Goal: Task Accomplishment & Management: Manage account settings

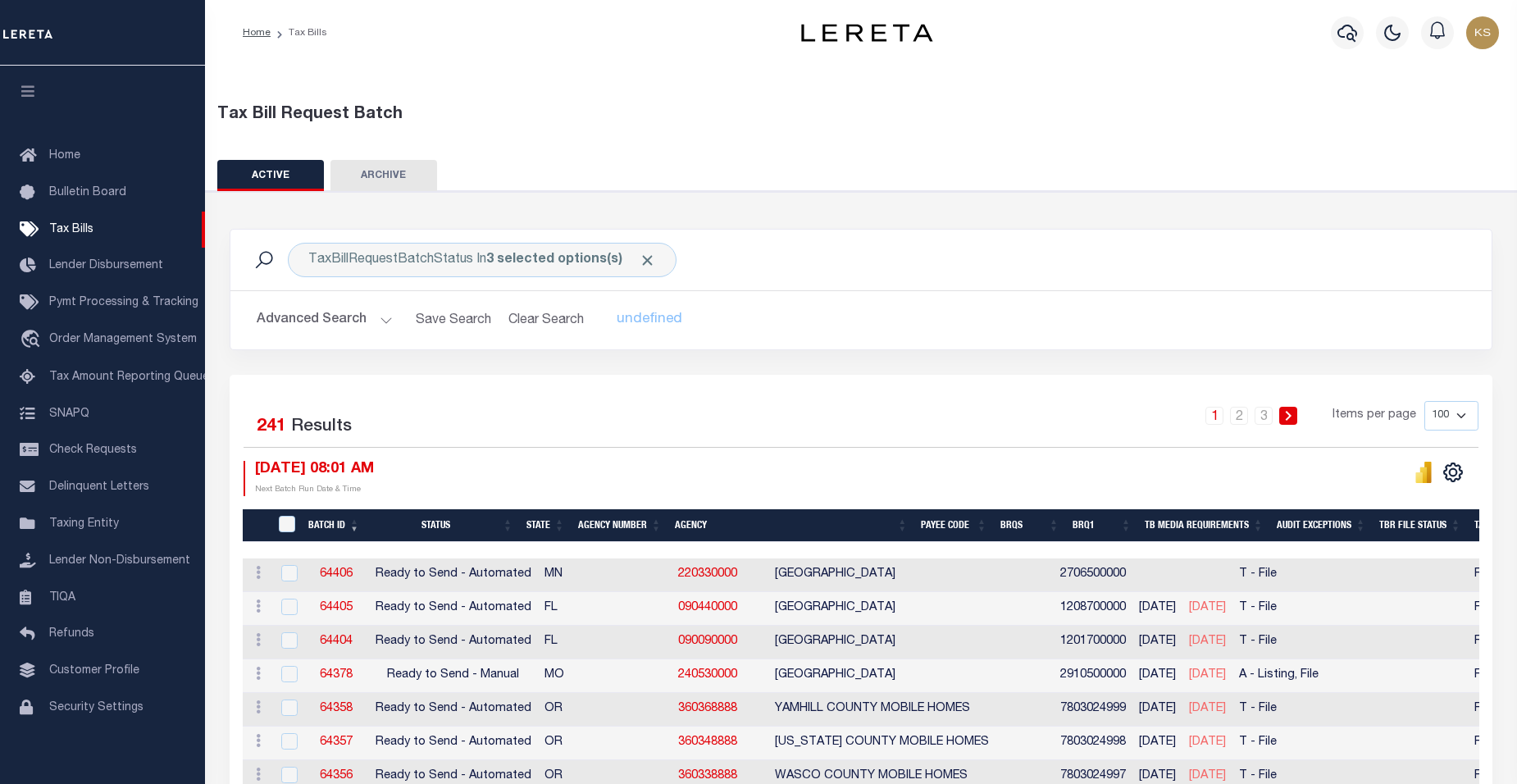
click at [1214, 417] on link "1" at bounding box center [1214, 416] width 18 height 18
click at [616, 525] on th "Agency Number" at bounding box center [620, 526] width 97 height 33
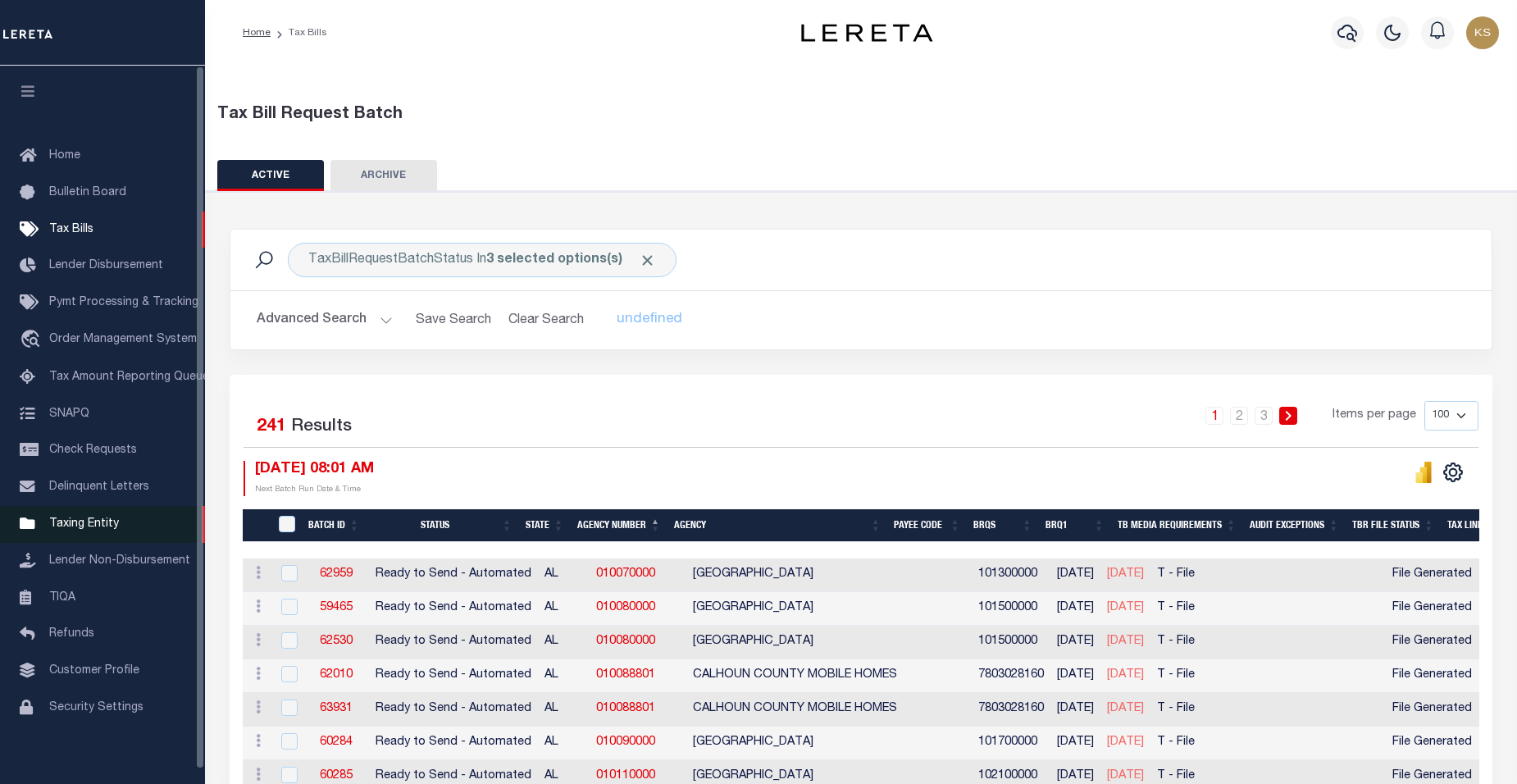
click at [103, 530] on span "Taxing Entity" at bounding box center [84, 524] width 70 height 12
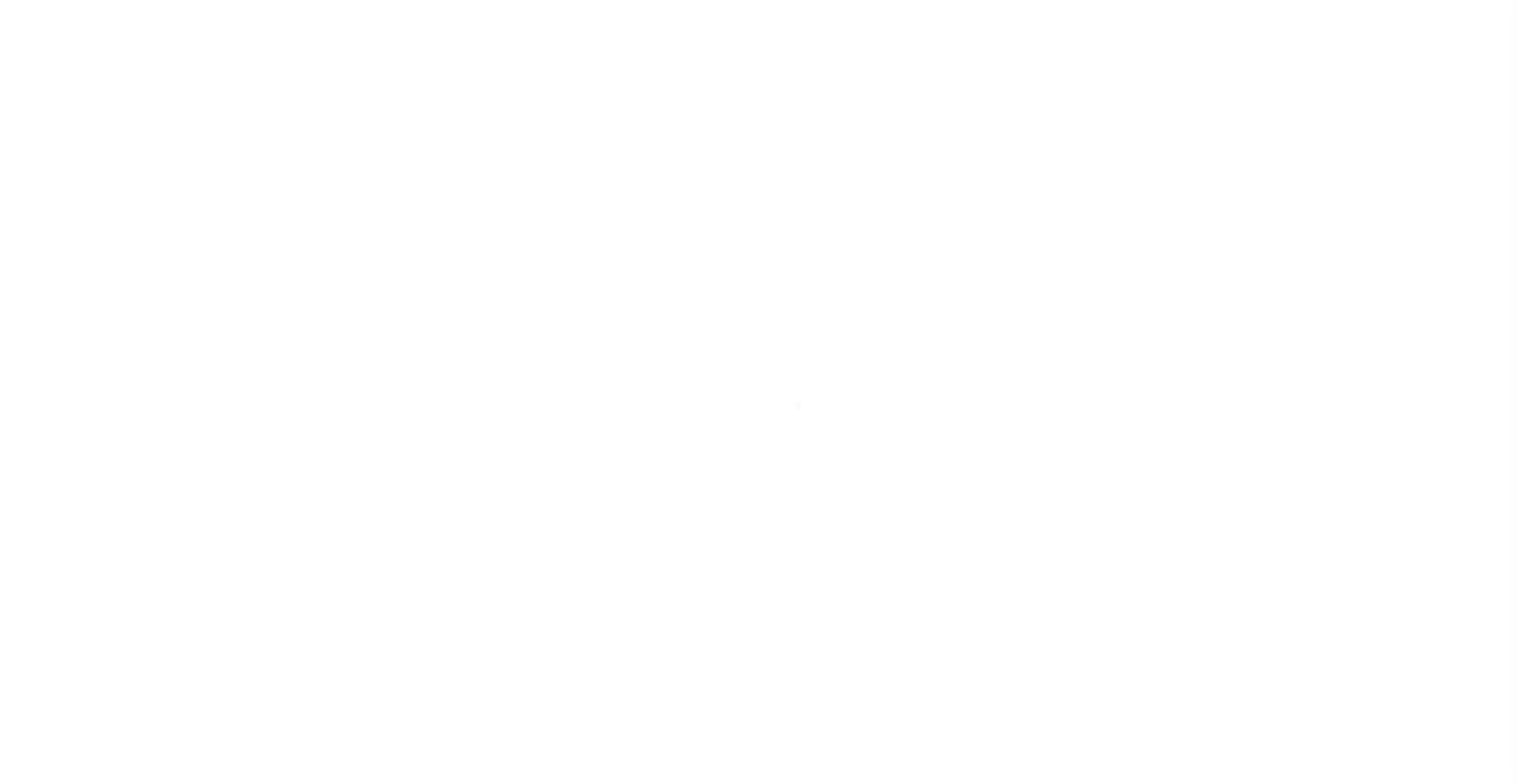
scroll to position [15, 0]
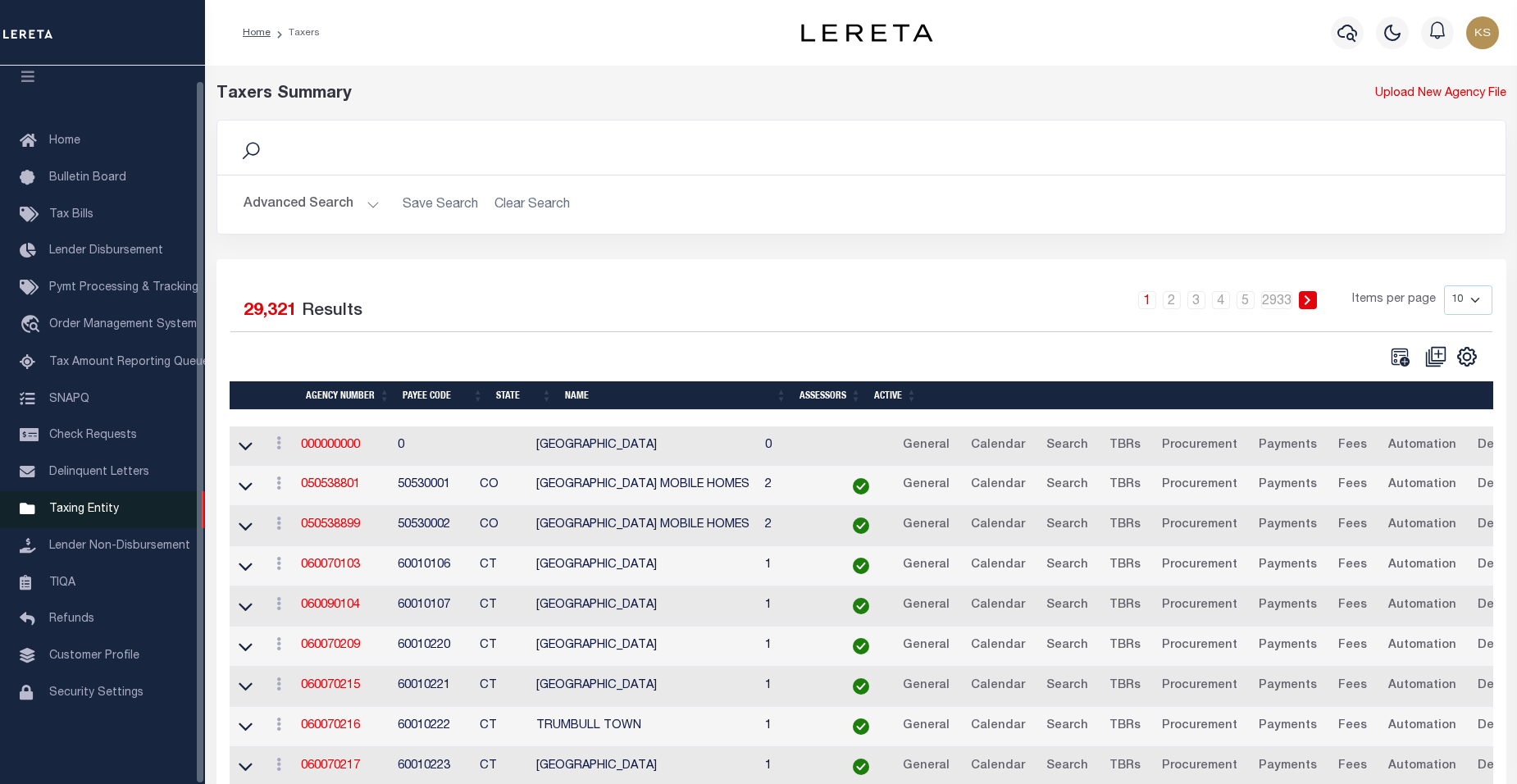
click at [83, 515] on span "Taxing Entity" at bounding box center [84, 509] width 70 height 12
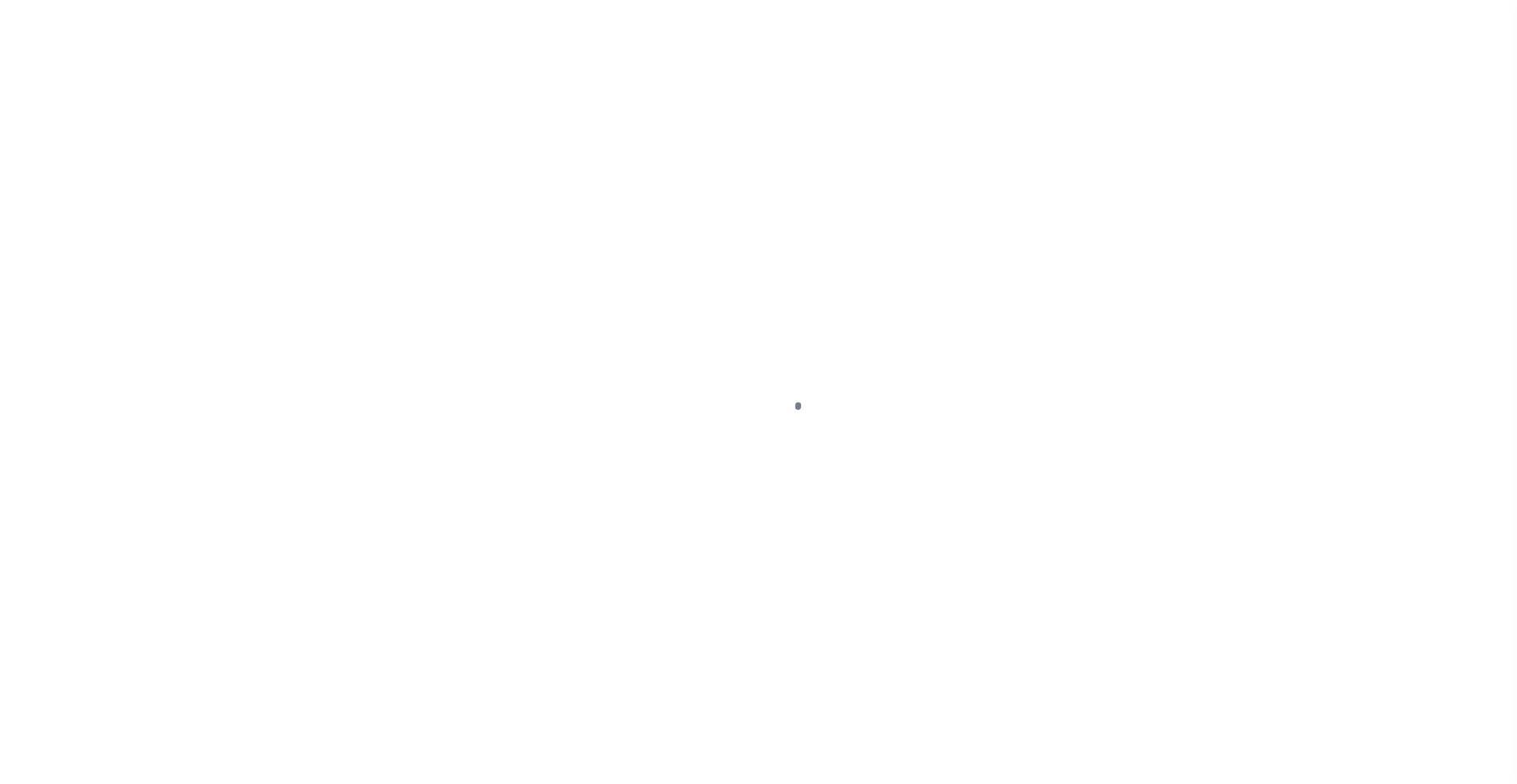
scroll to position [15, 0]
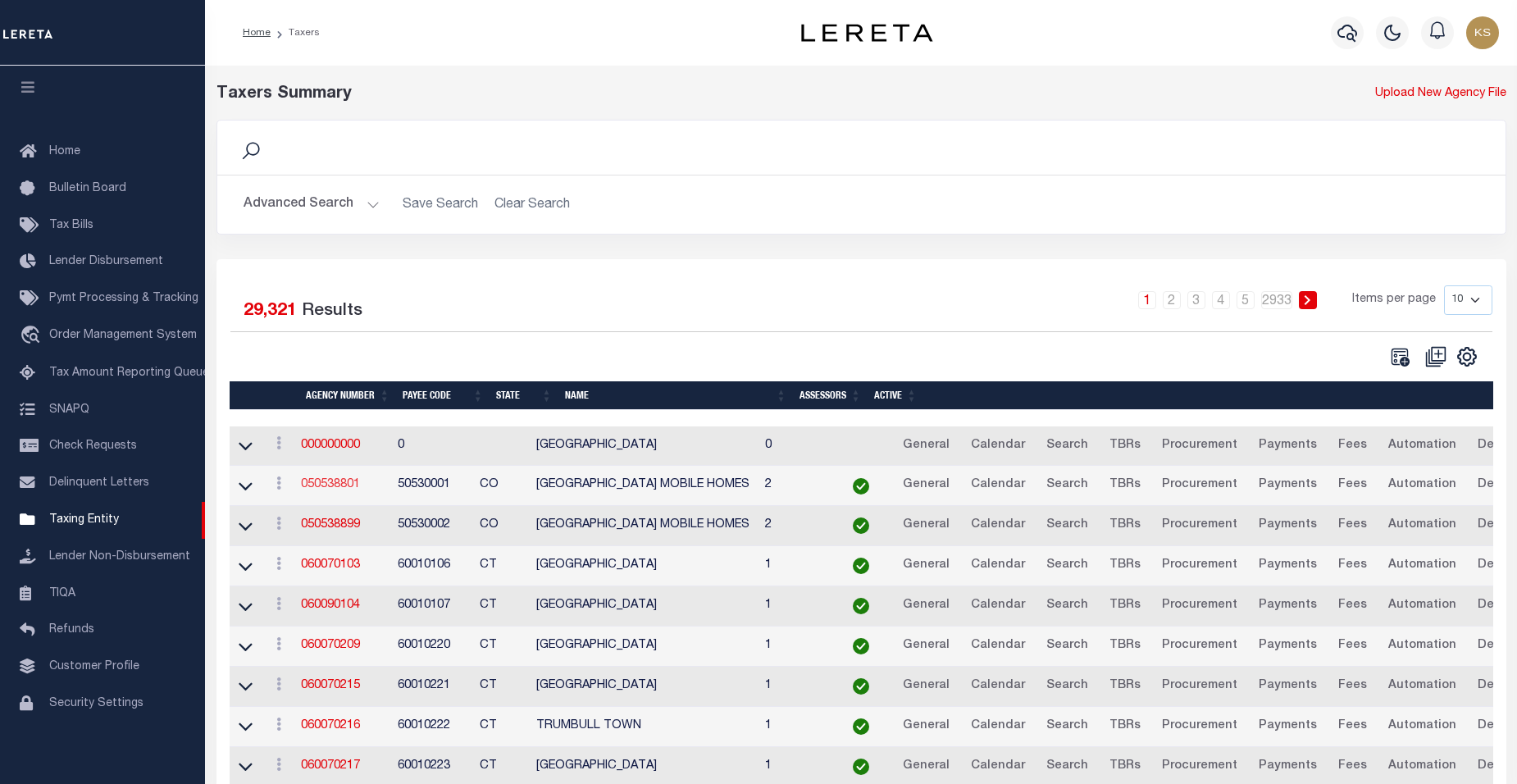
click at [348, 487] on link "050538801" at bounding box center [330, 485] width 59 height 12
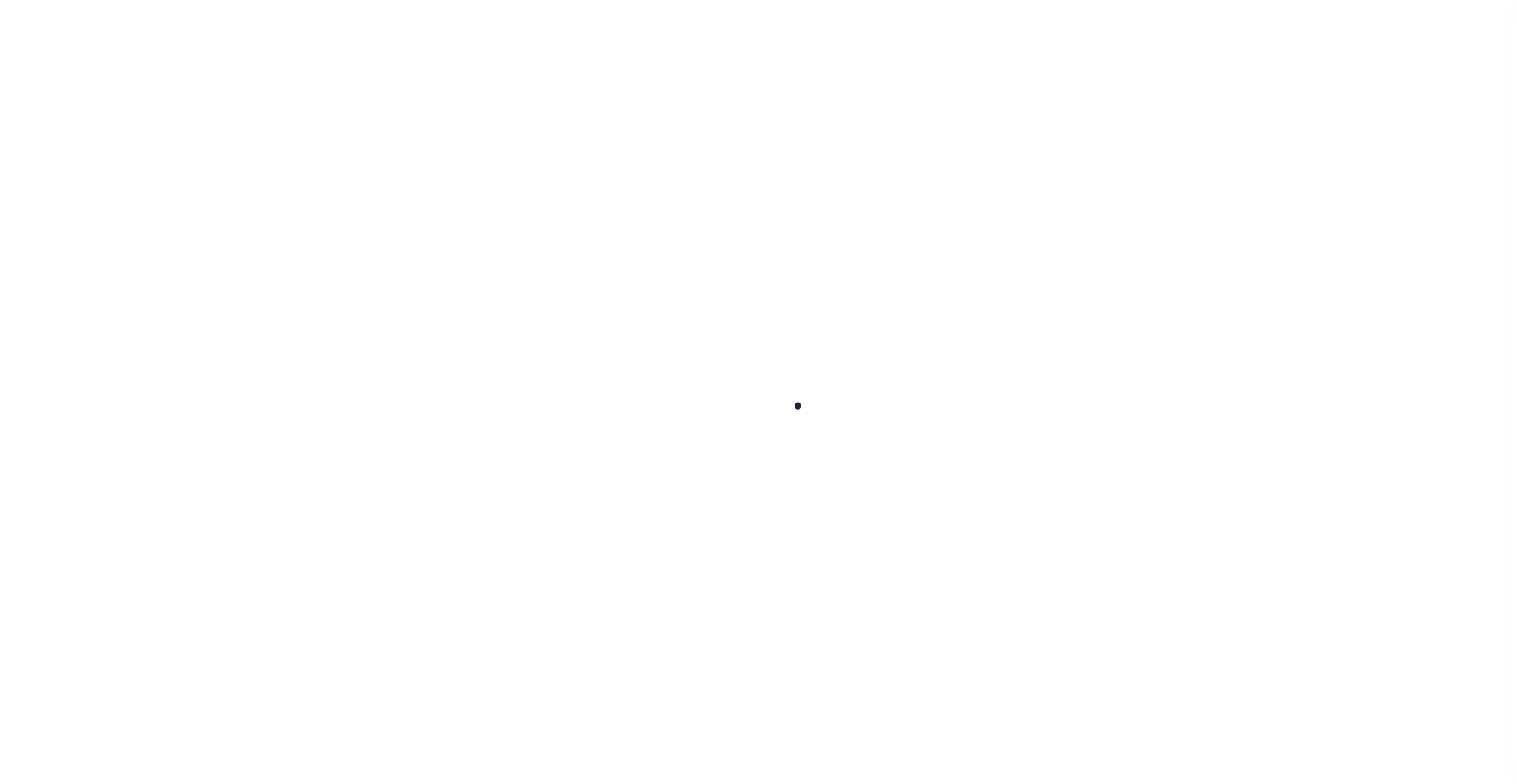
select select
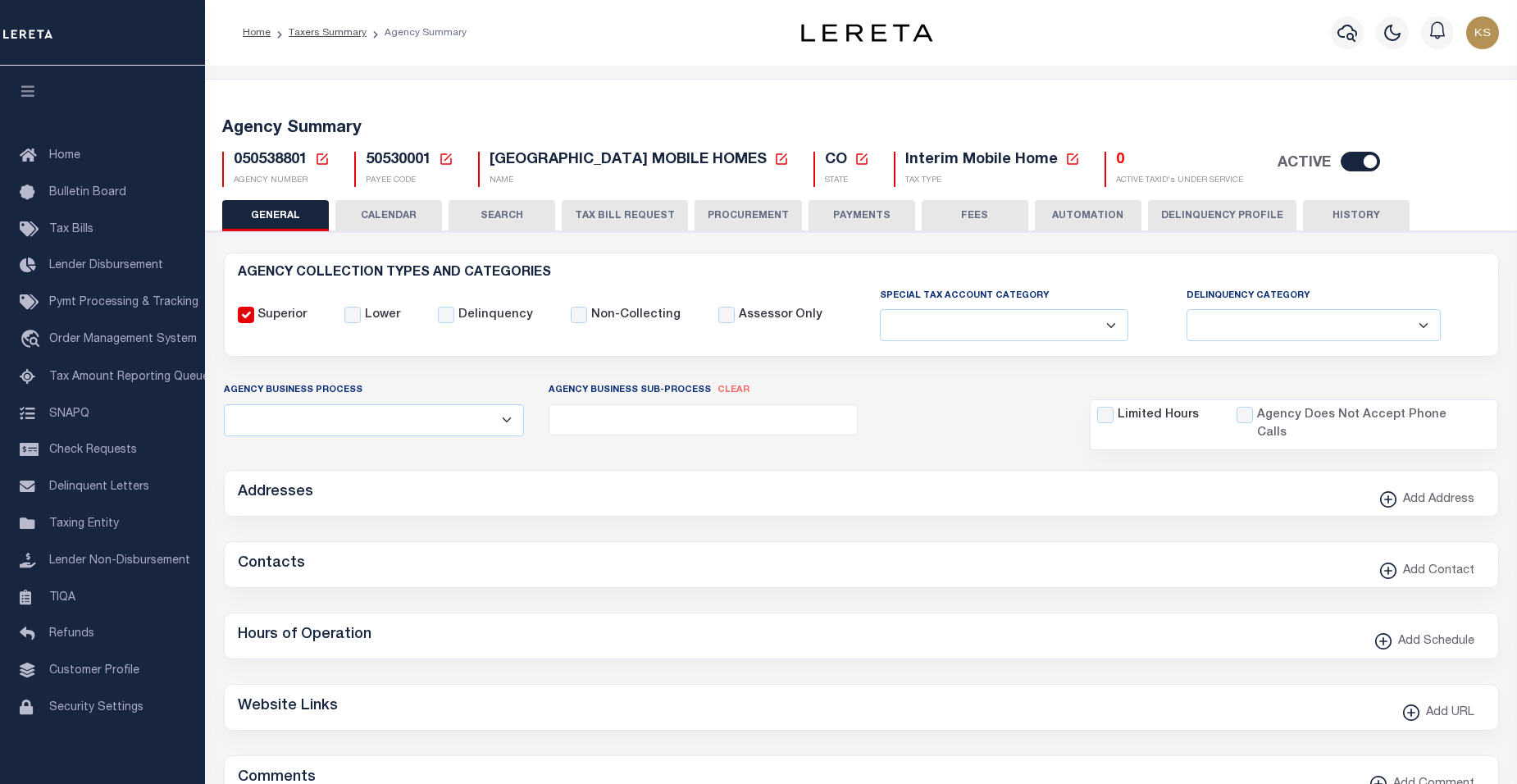
checkbox input "false"
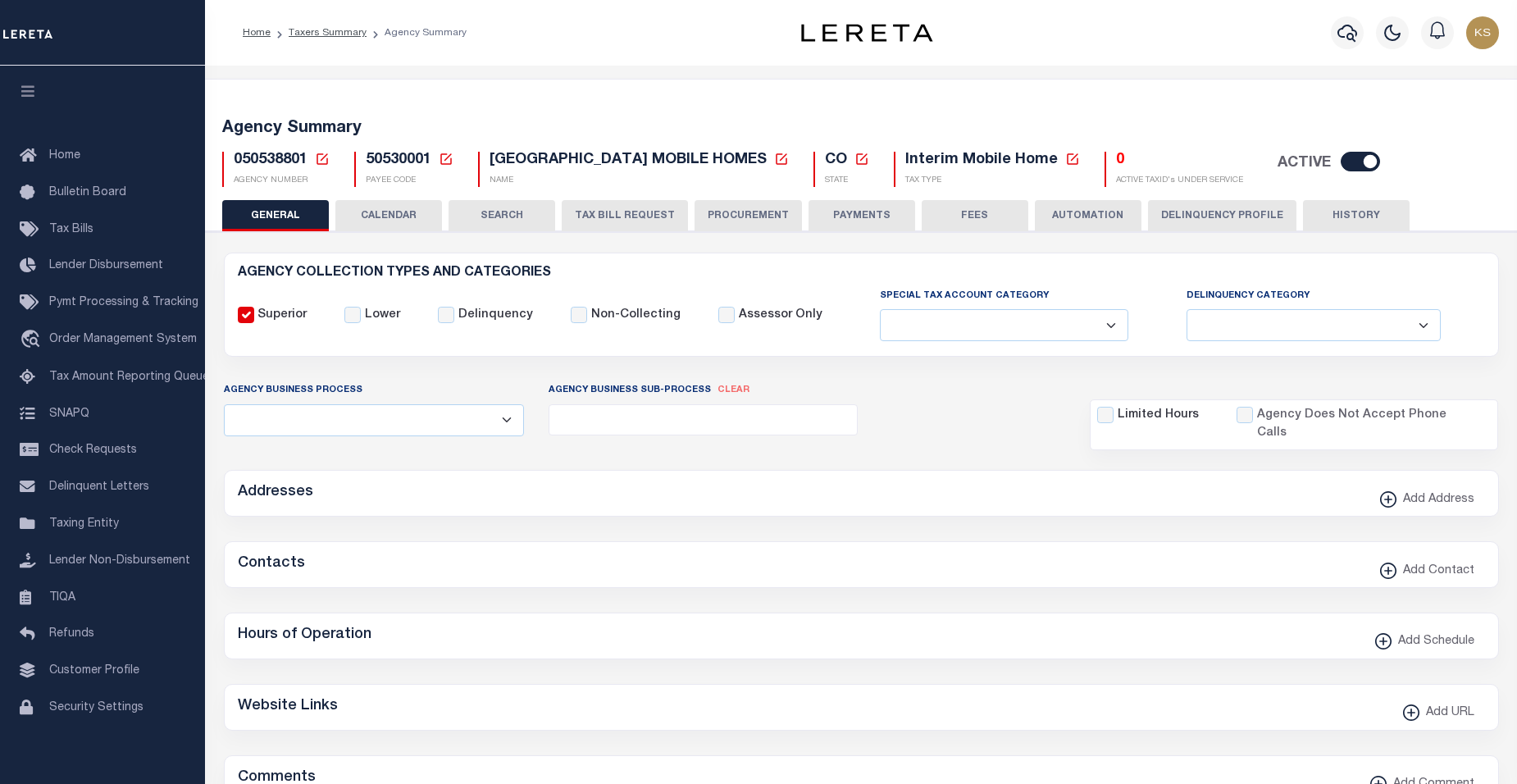
type input "810500000"
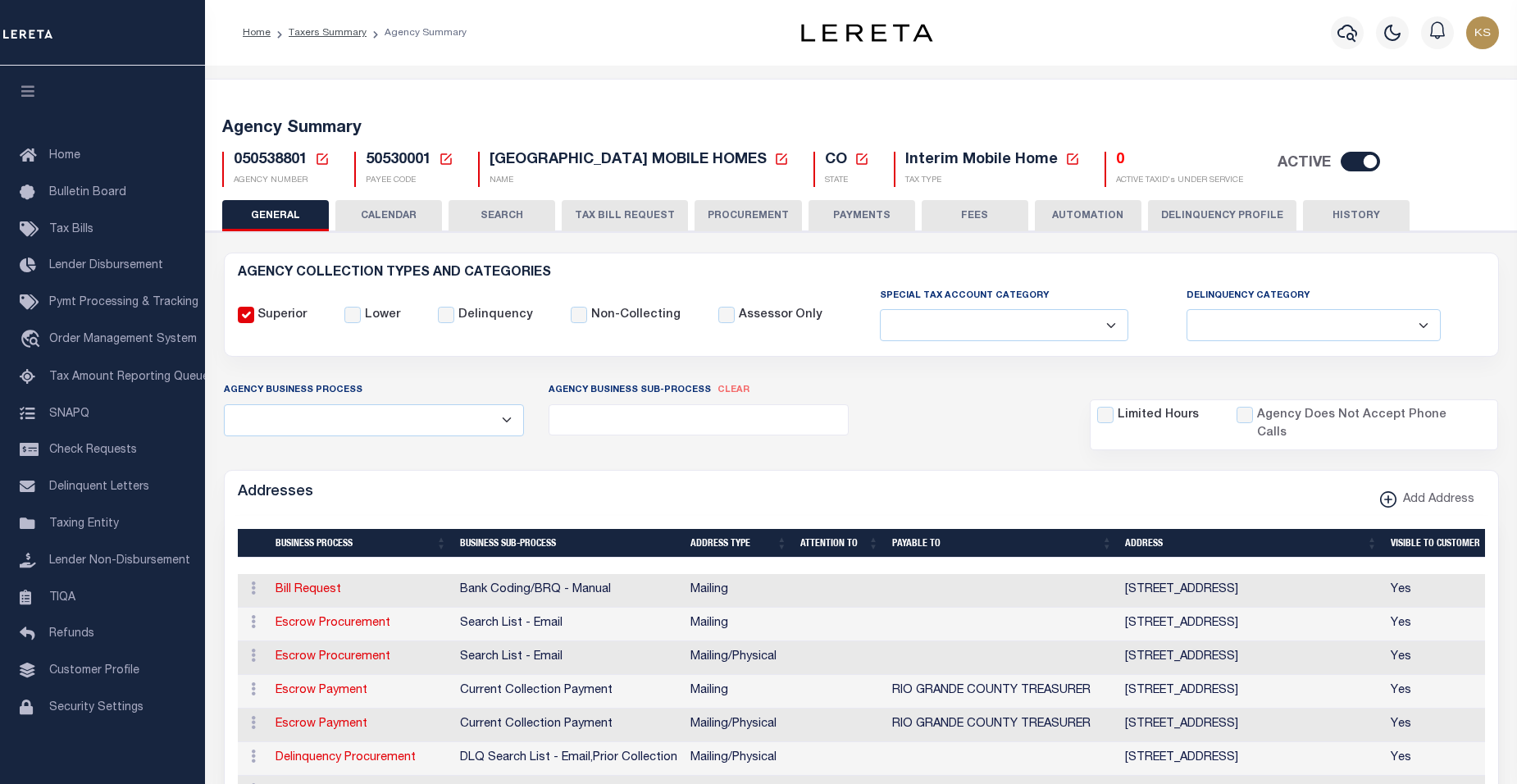
click at [321, 162] on icon at bounding box center [323, 159] width 15 height 15
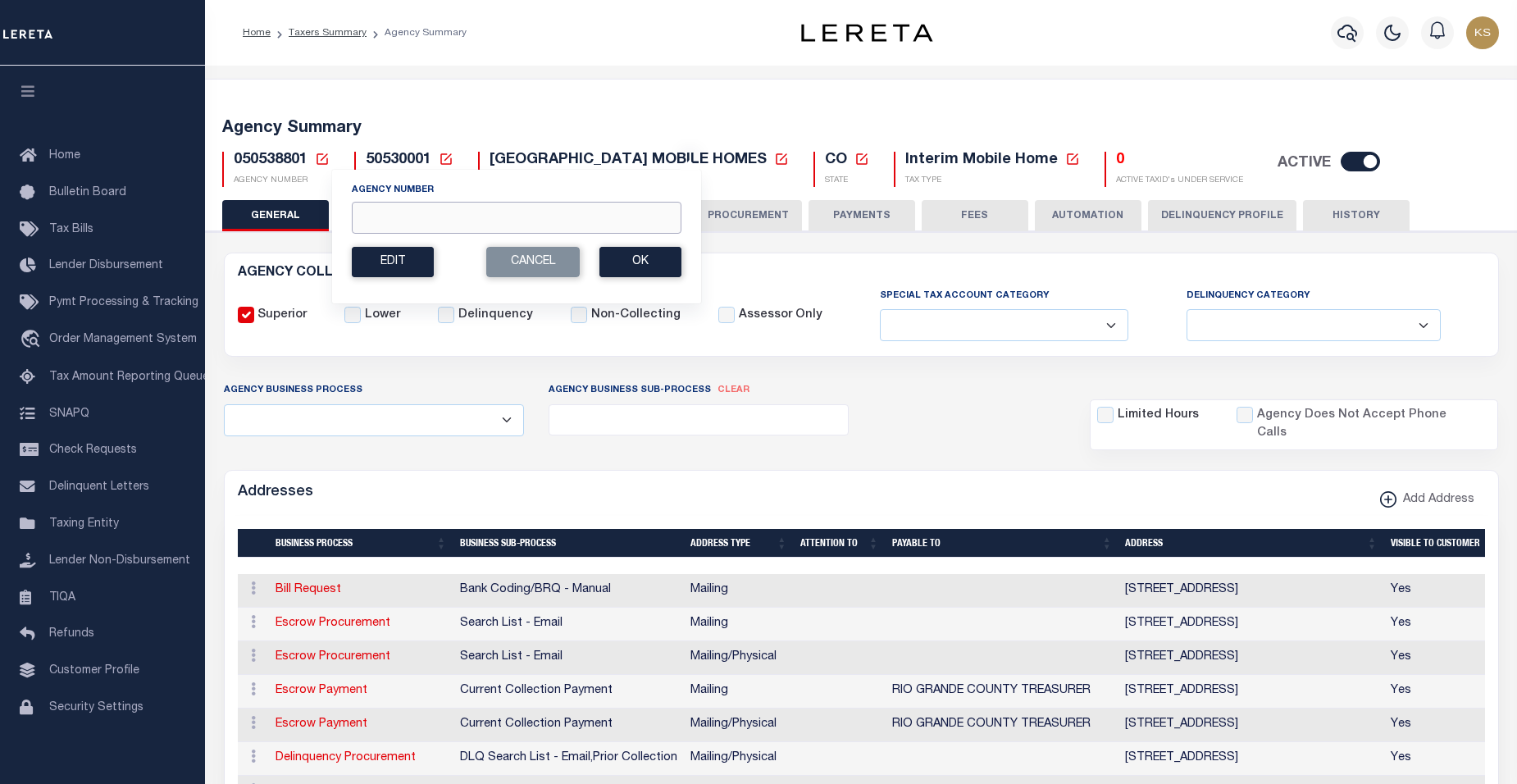
click at [373, 215] on input "Agency Number" at bounding box center [517, 217] width 330 height 32
type input "130490000"
click at [650, 260] on button "Ok" at bounding box center [640, 262] width 82 height 30
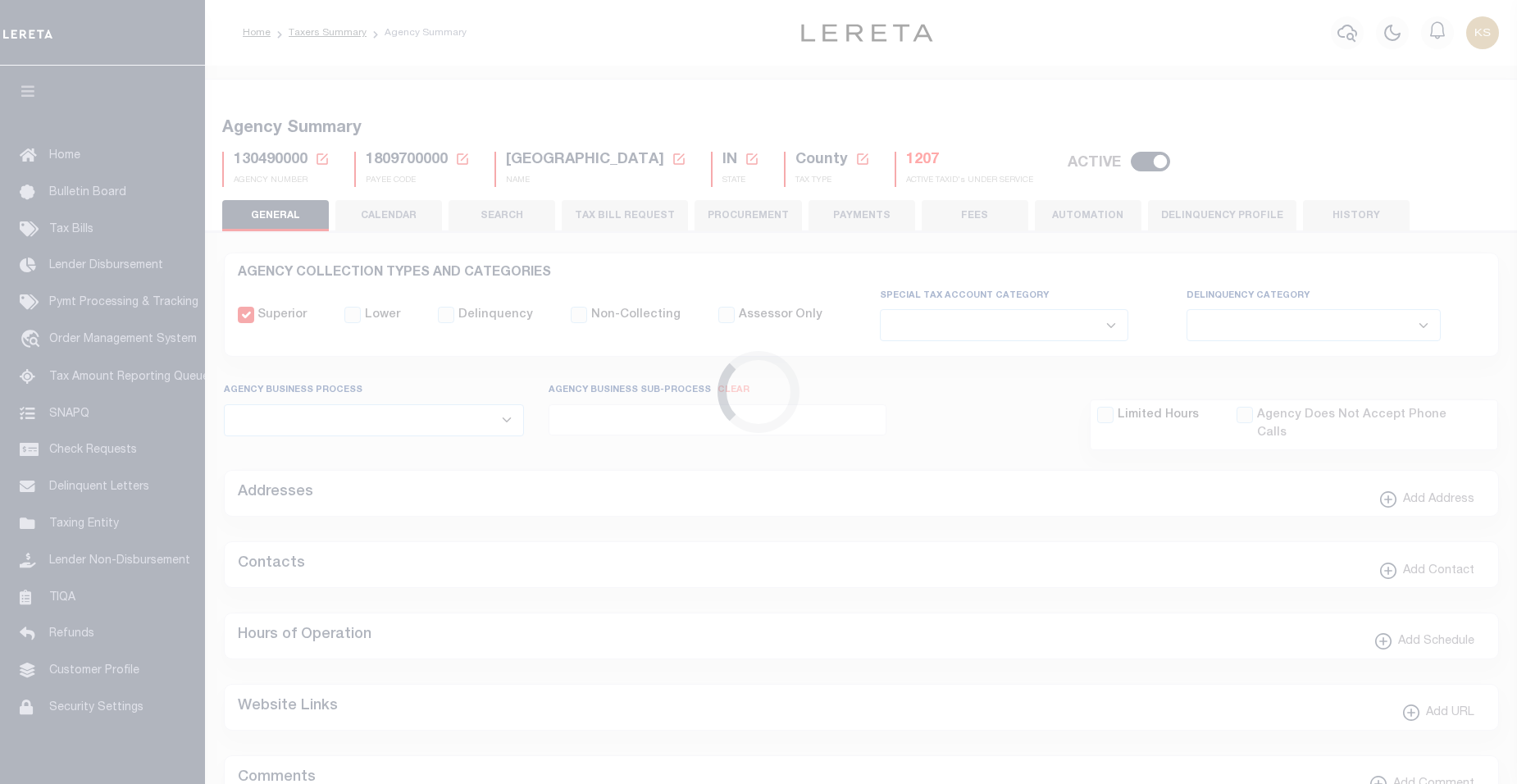
select select
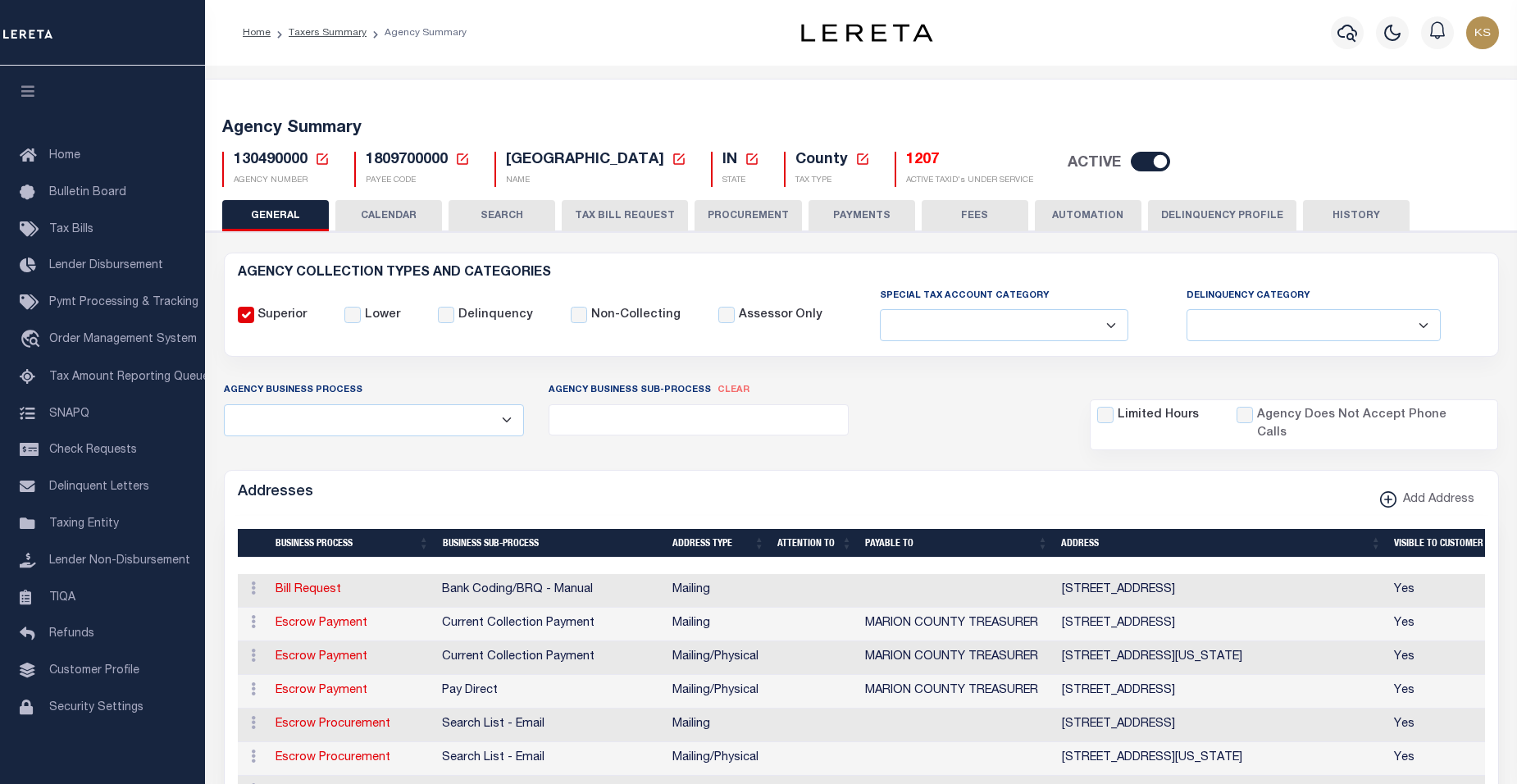
click at [72, 231] on span "Tax Bills" at bounding box center [71, 230] width 44 height 12
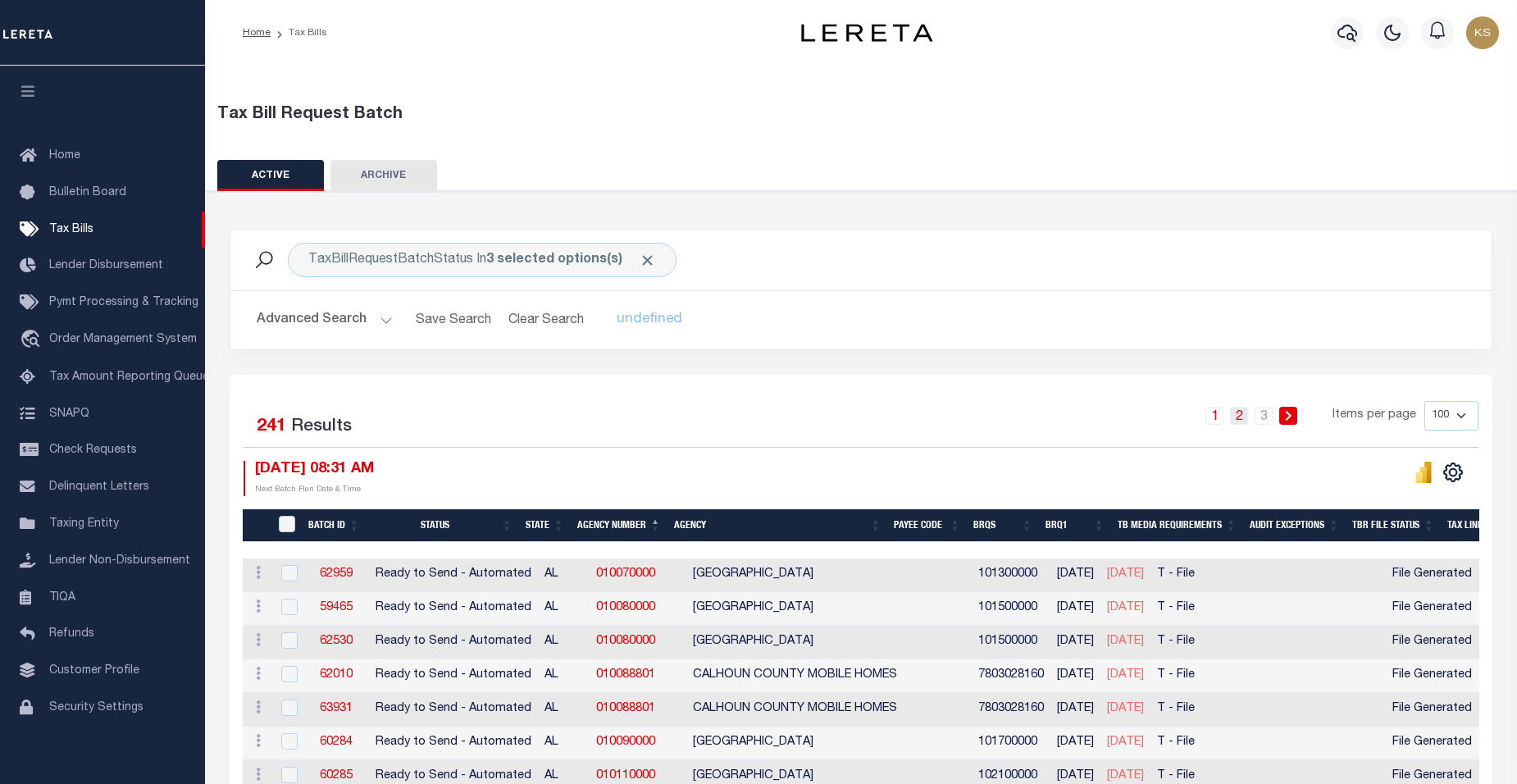
click at [1246, 419] on link "2" at bounding box center [1239, 416] width 18 height 18
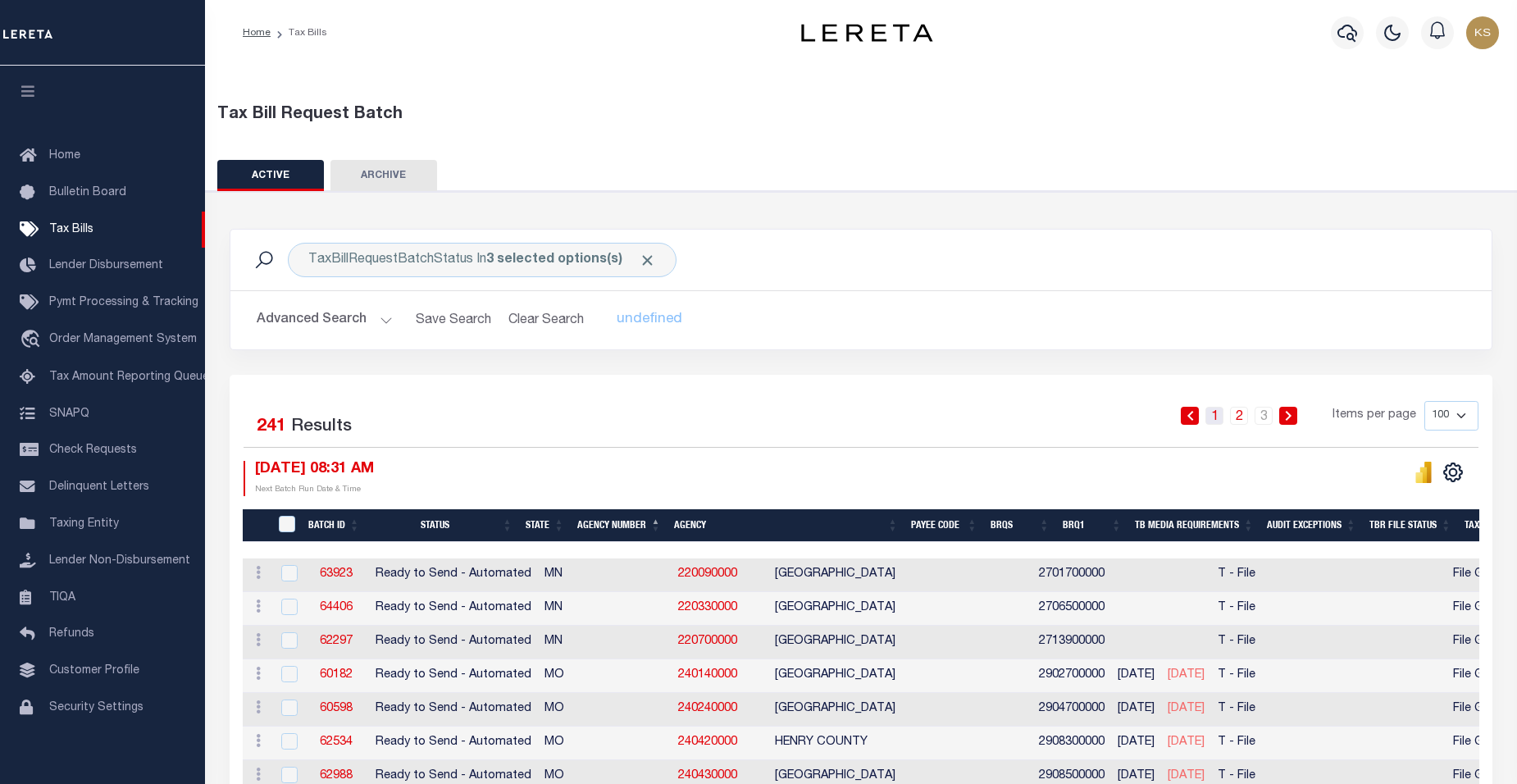
click at [1212, 417] on link "1" at bounding box center [1214, 416] width 18 height 18
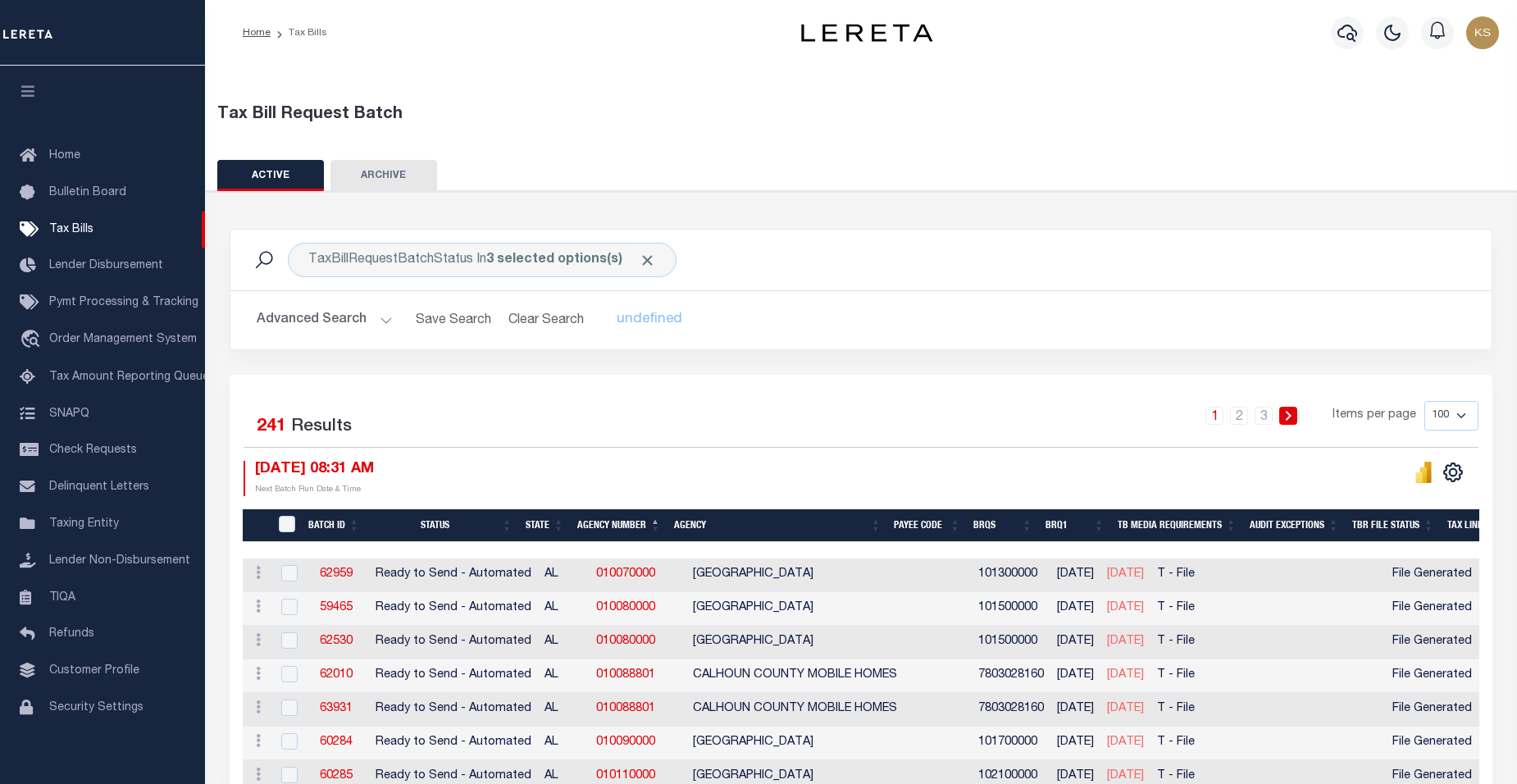
scroll to position [738, 0]
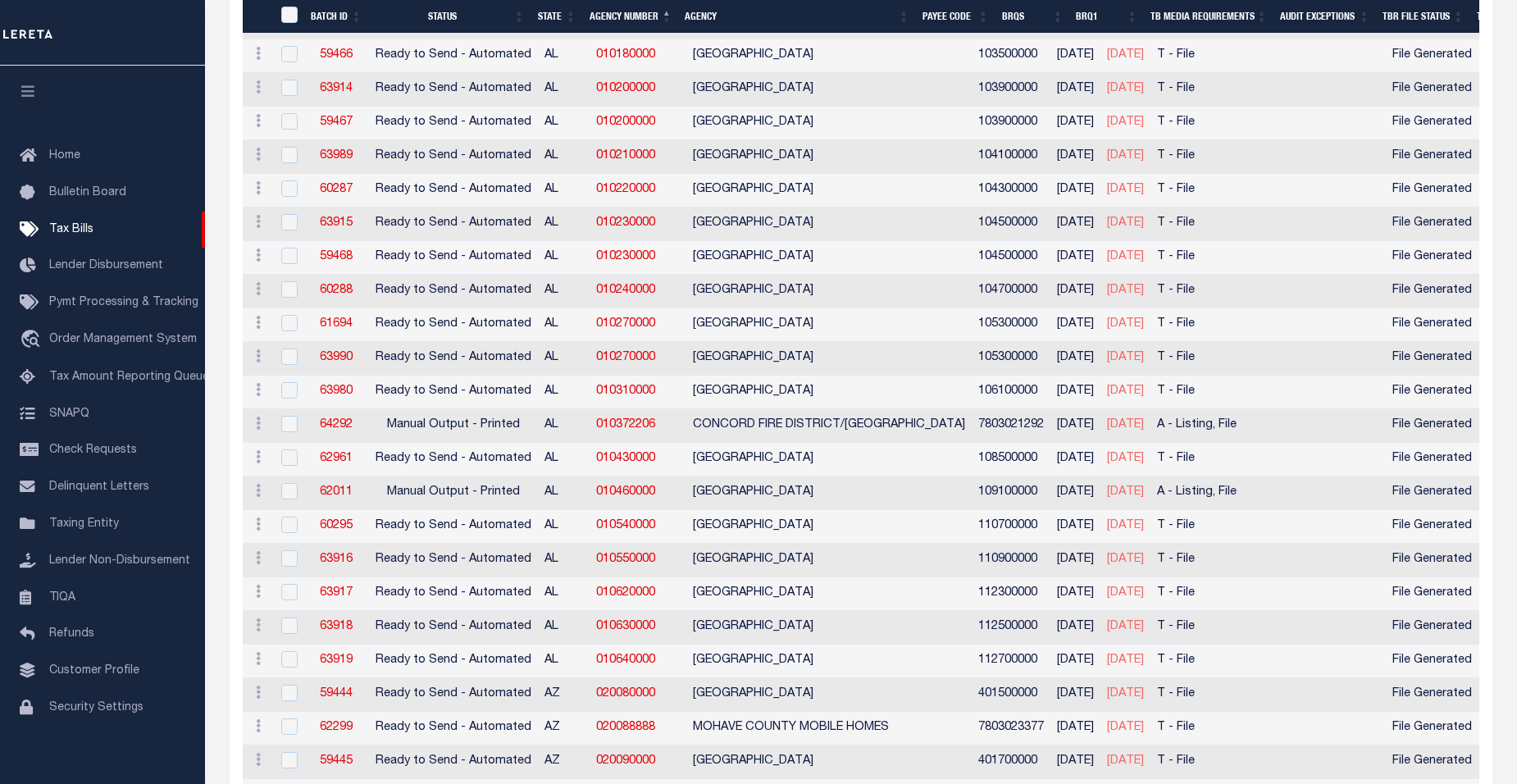
drag, startPoint x: 1485, startPoint y: 54, endPoint x: 1480, endPoint y: 27, distance: 27.5
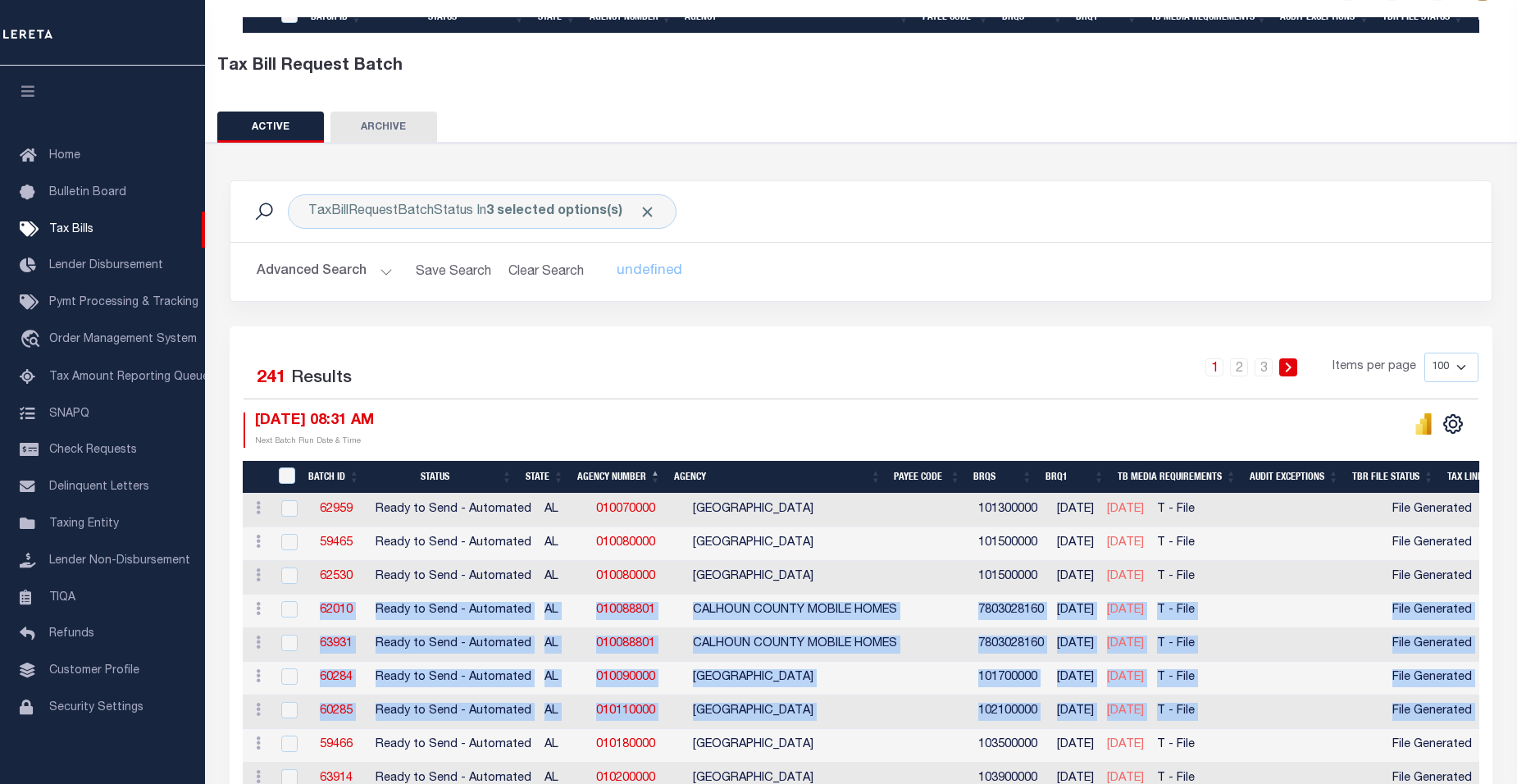
scroll to position [0, 0]
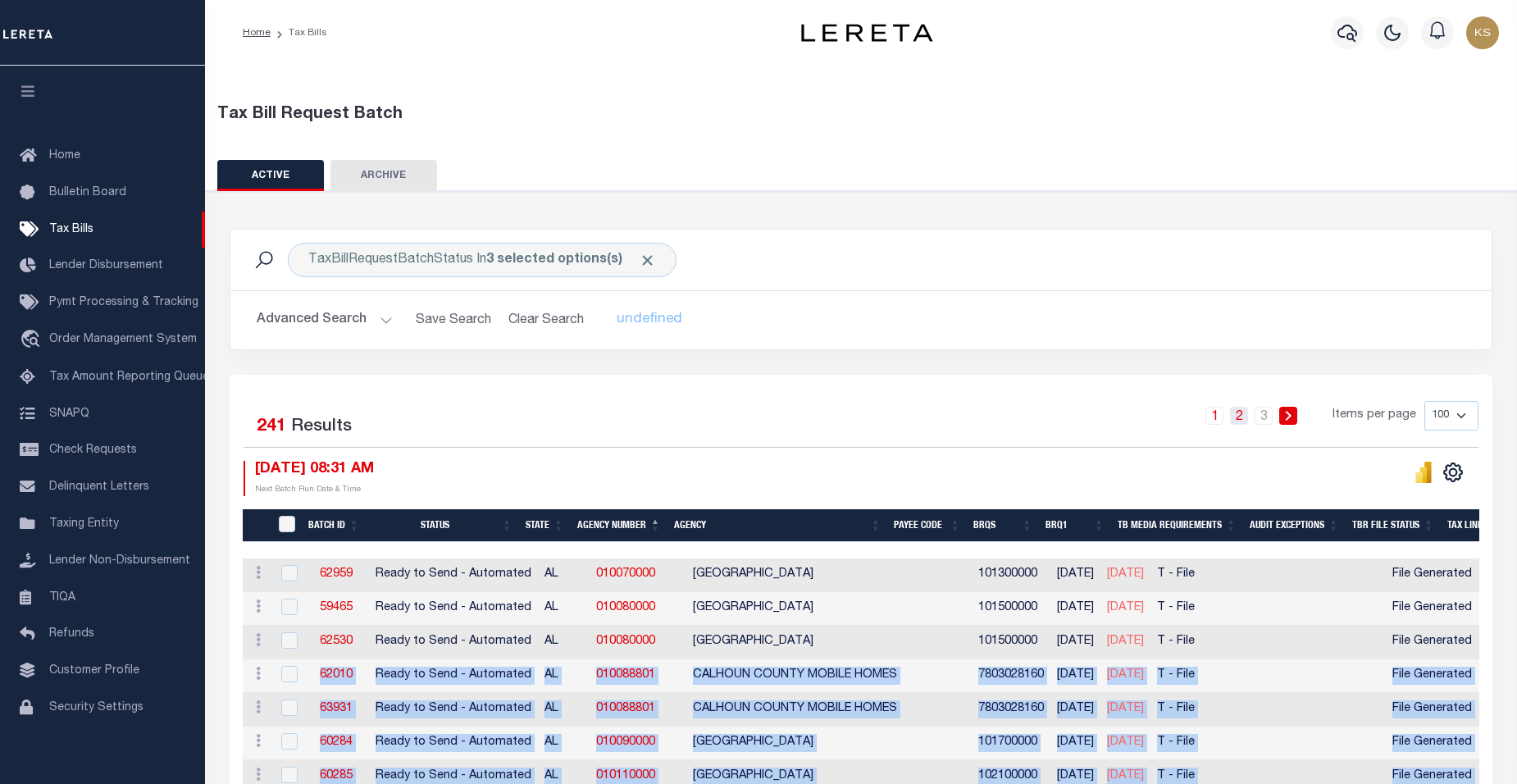
click at [1248, 420] on link "2" at bounding box center [1239, 416] width 18 height 18
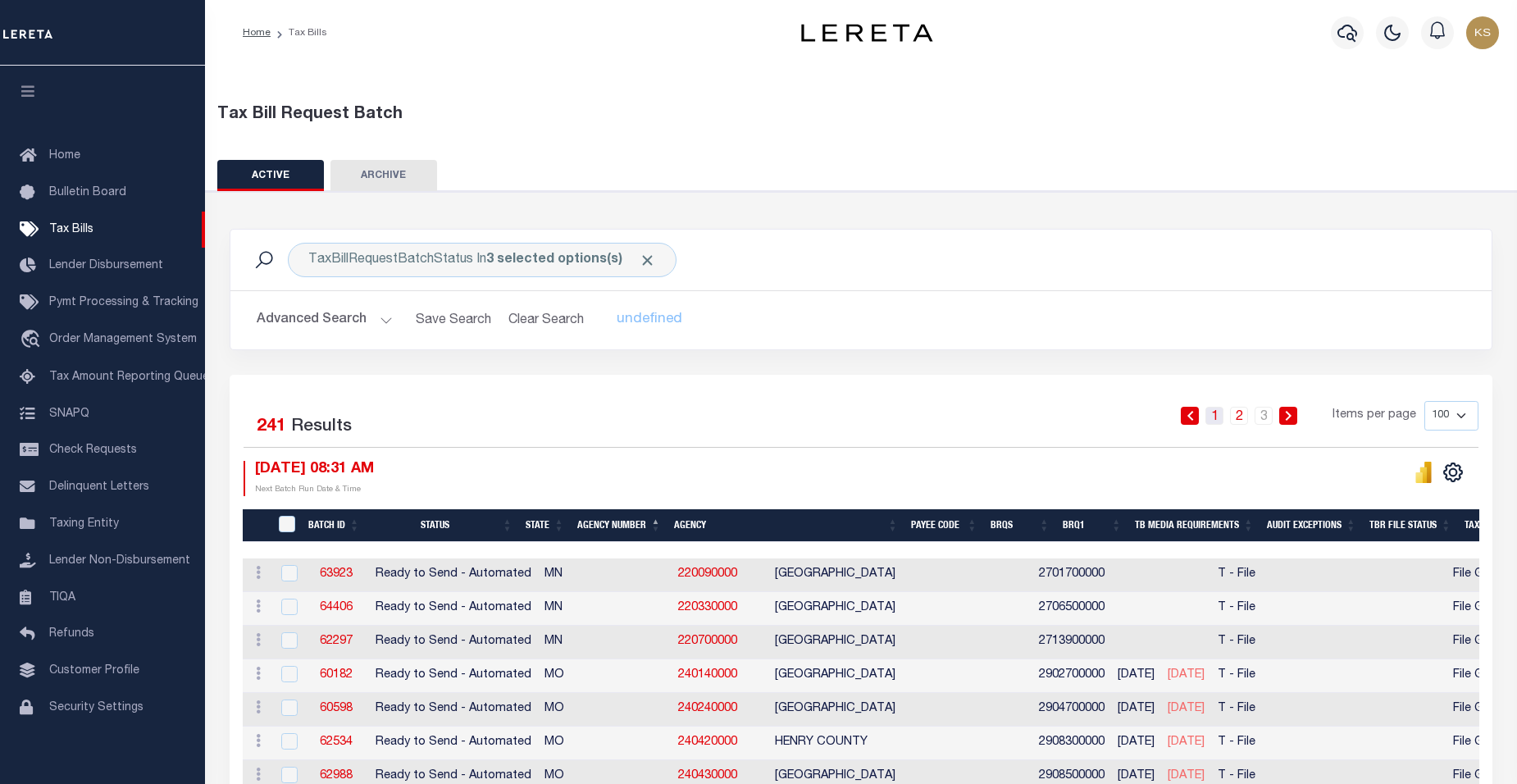
click at [1217, 416] on link "1" at bounding box center [1214, 416] width 18 height 18
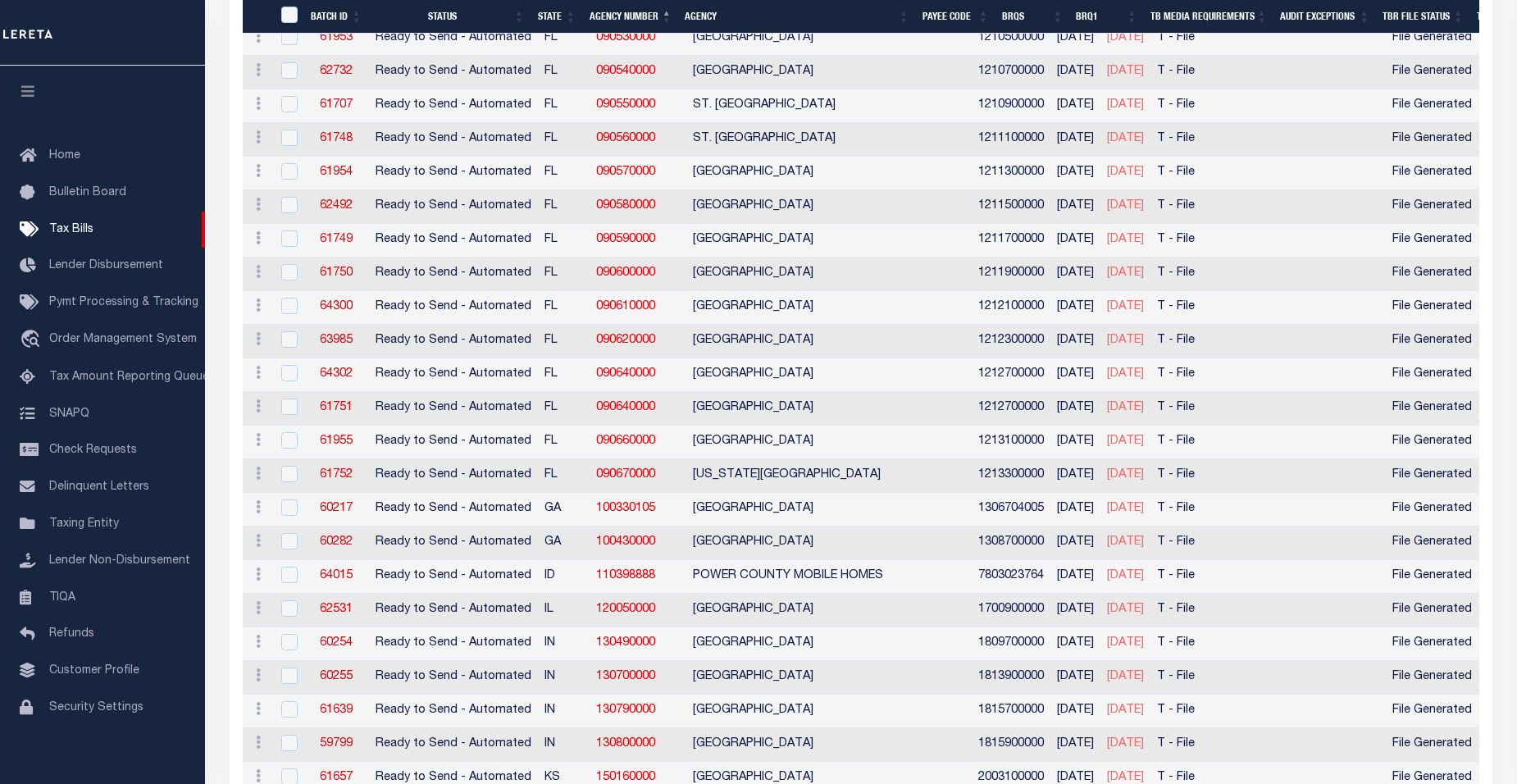
scroll to position [2939, 0]
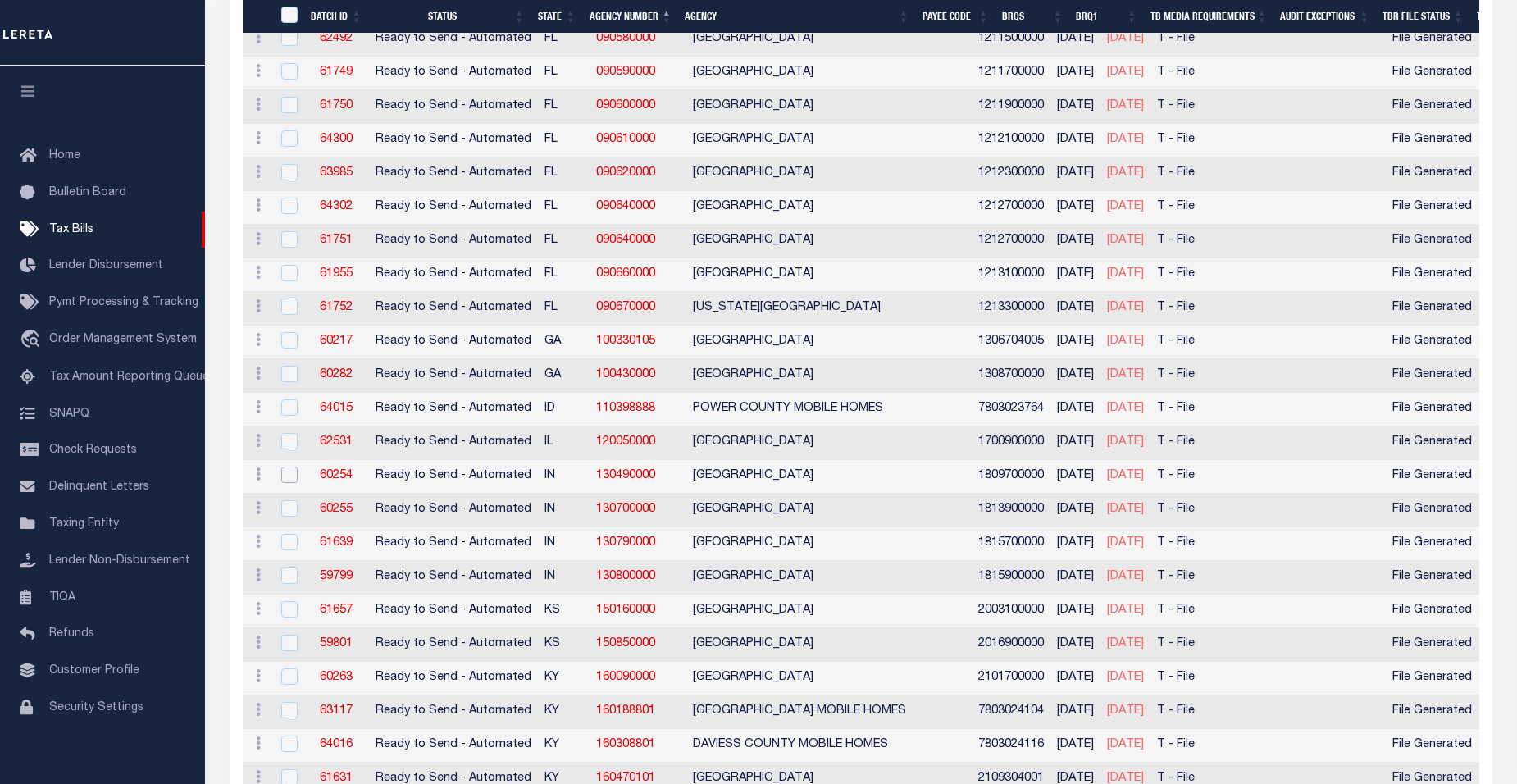
click at [289, 473] on input "checkbox" at bounding box center [289, 475] width 17 height 17
checkbox input "true"
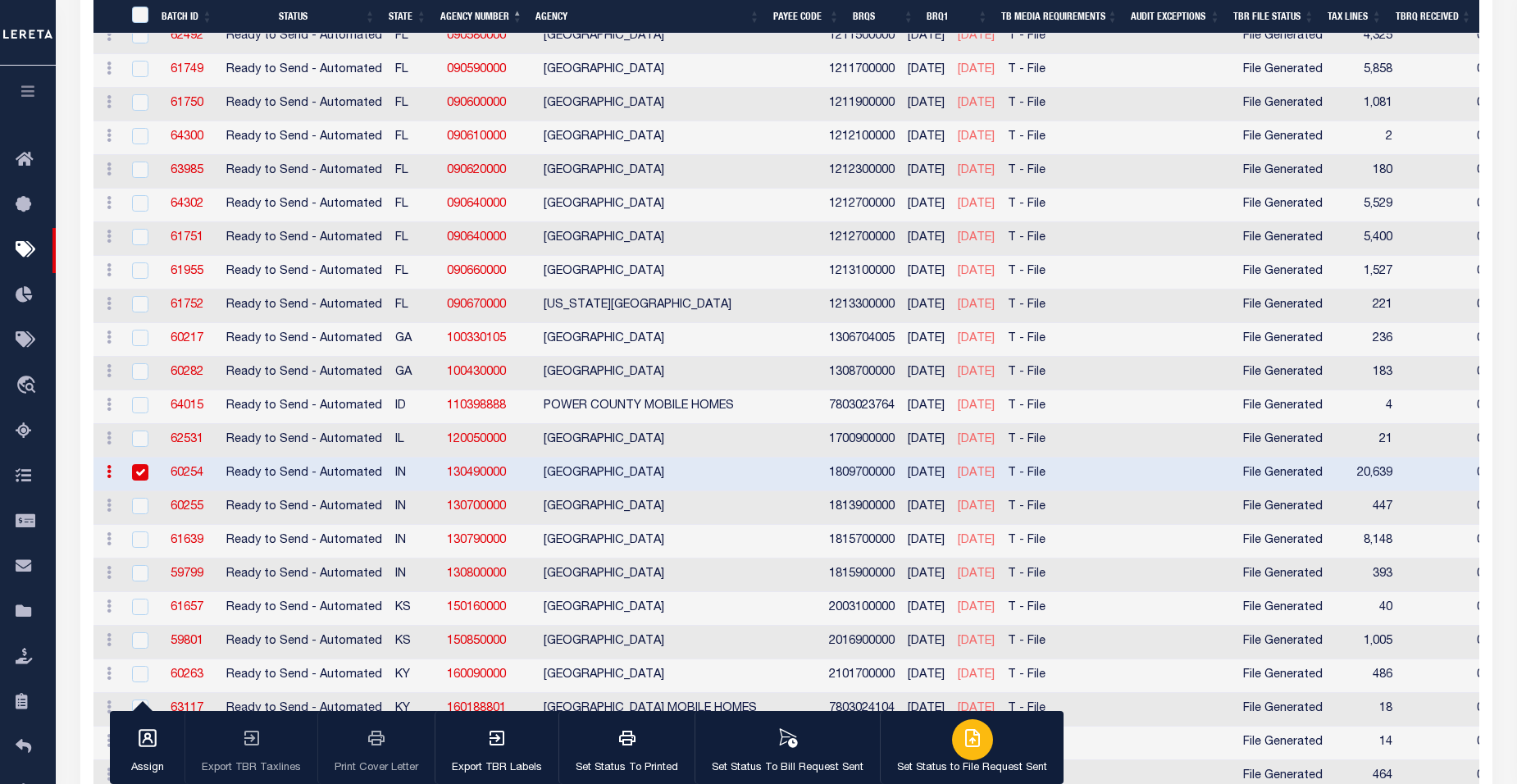
click at [970, 741] on icon "button" at bounding box center [974, 737] width 9 height 13
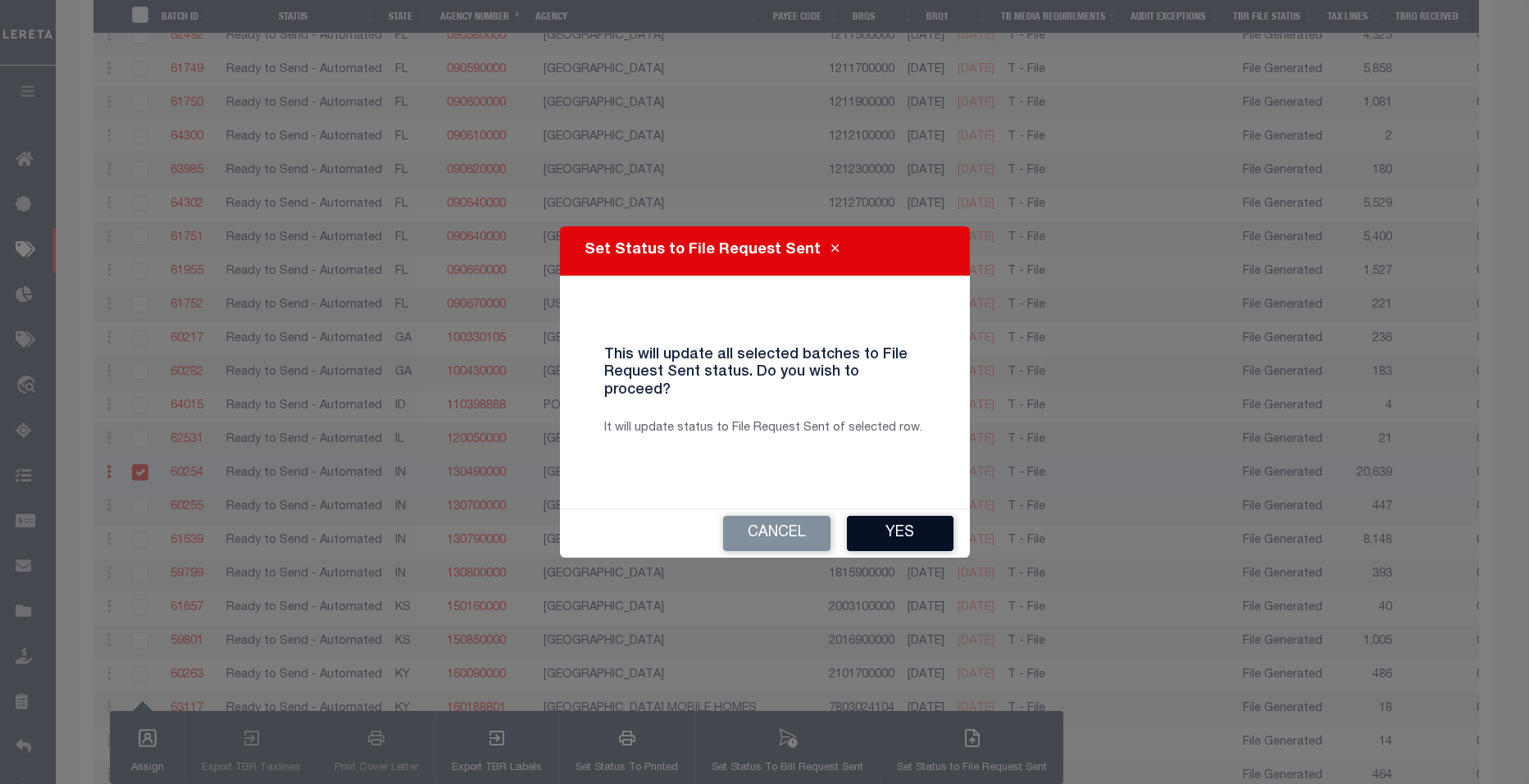
click at [899, 518] on button "Yes" at bounding box center [900, 533] width 107 height 35
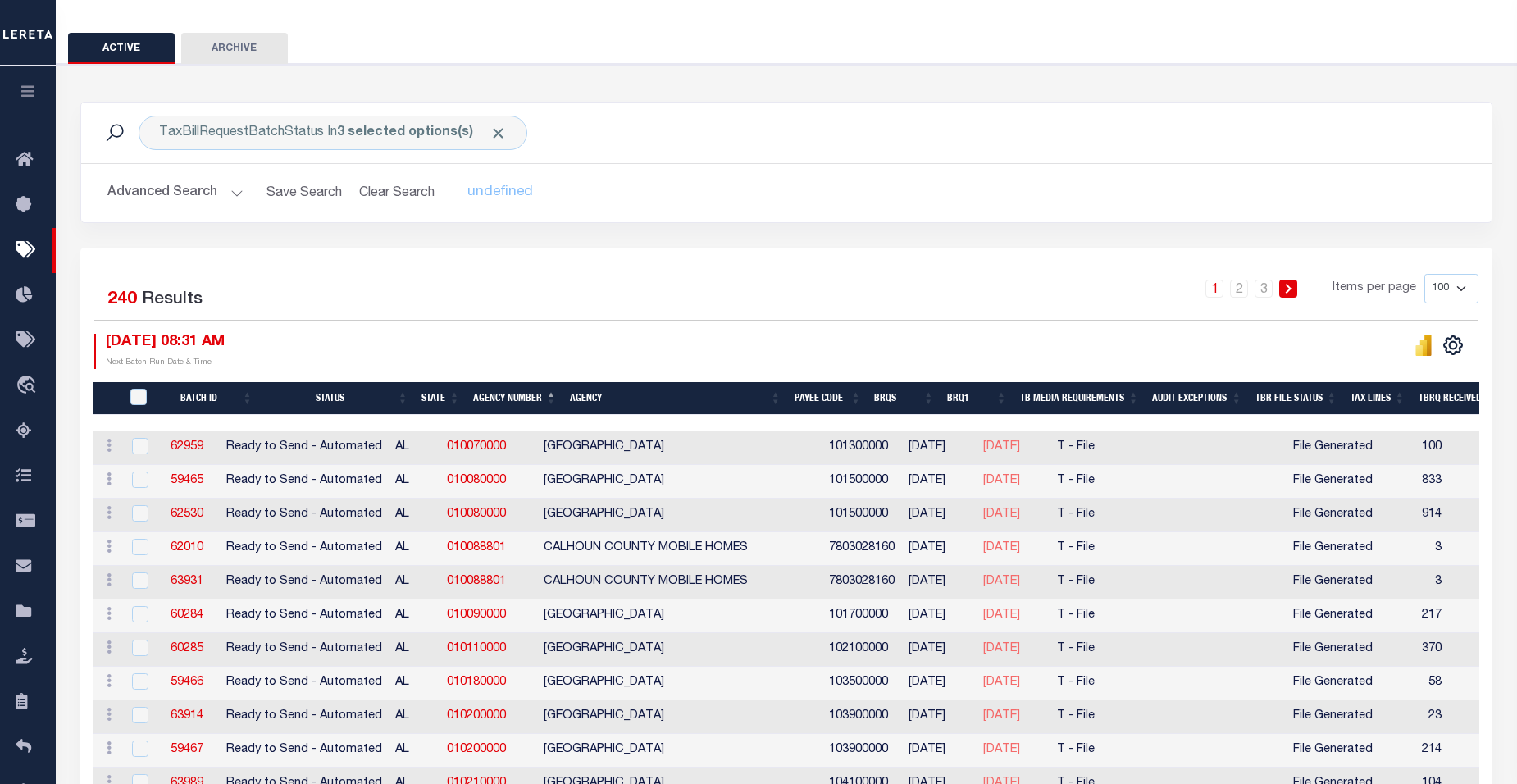
scroll to position [0, 0]
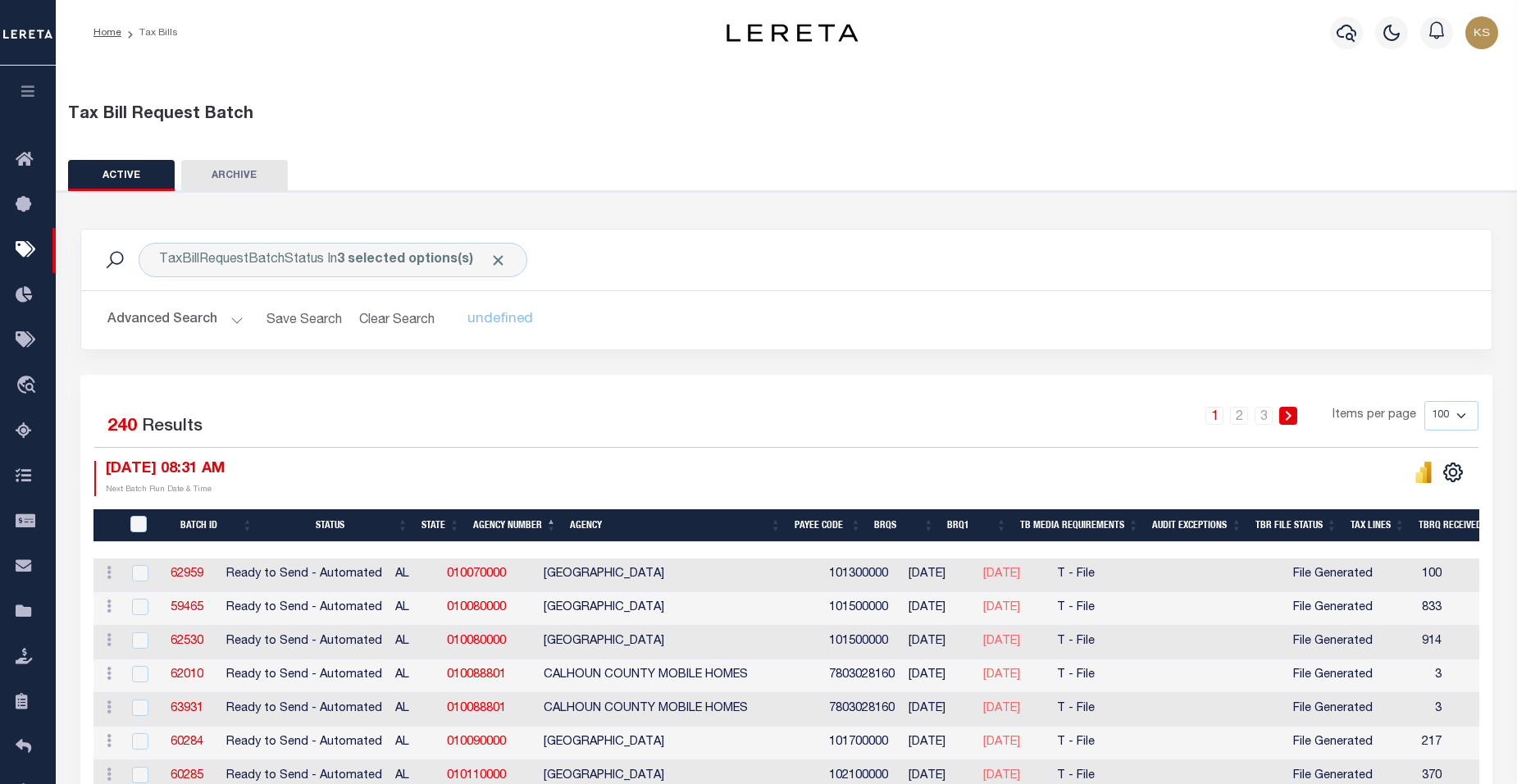
click at [23, 92] on icon "button" at bounding box center [28, 91] width 19 height 15
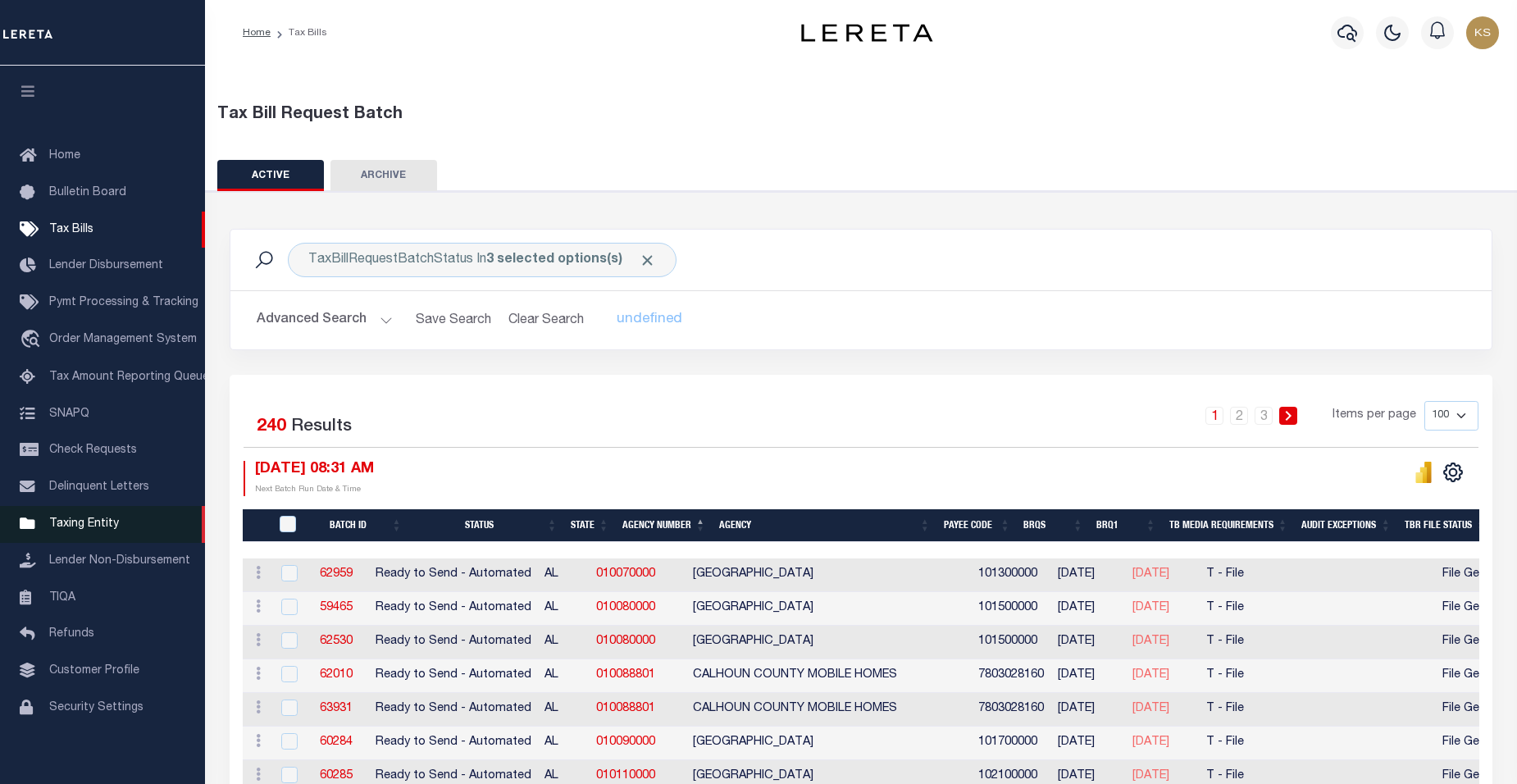
click at [100, 530] on span "Taxing Entity" at bounding box center [84, 524] width 70 height 12
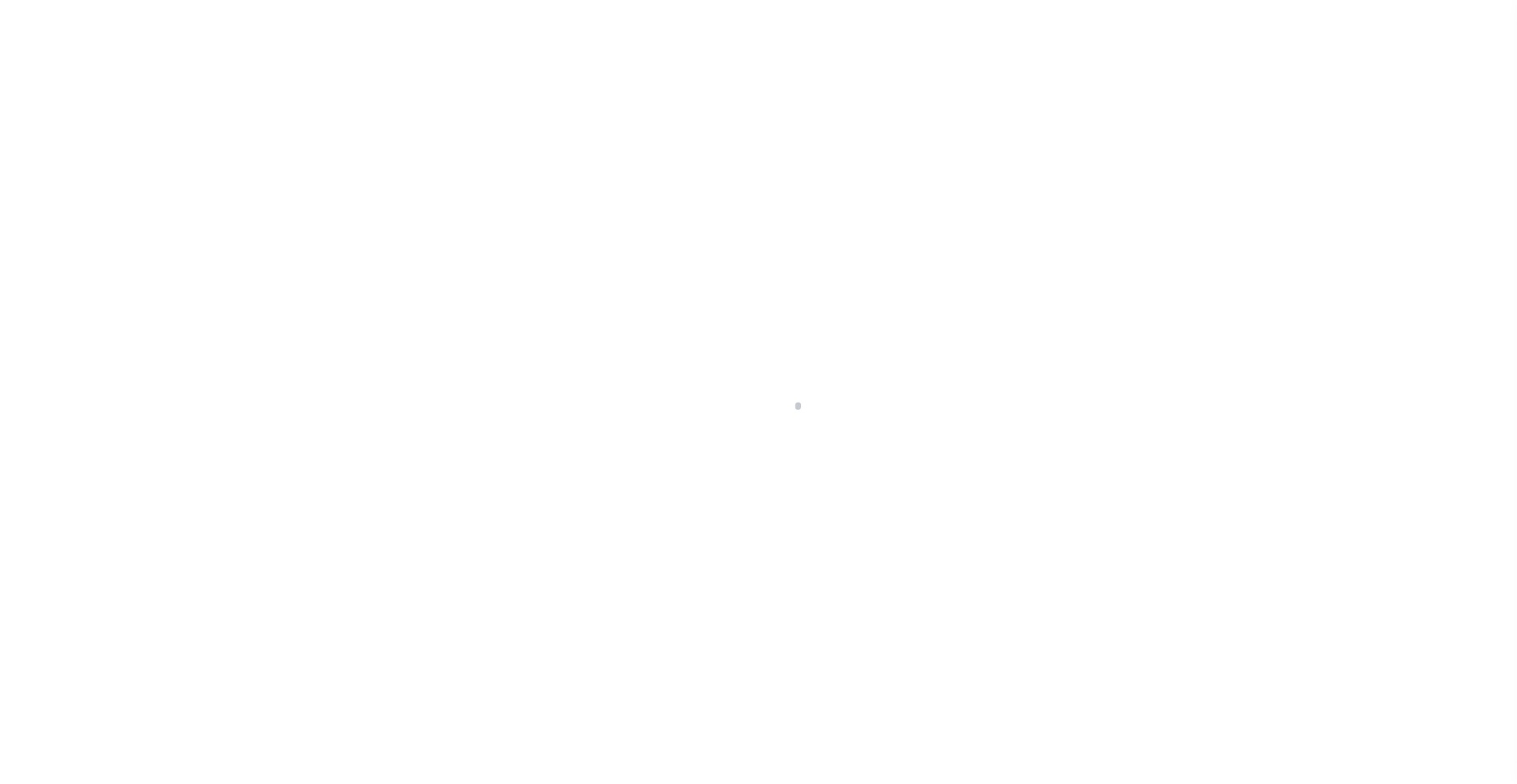
scroll to position [15, 0]
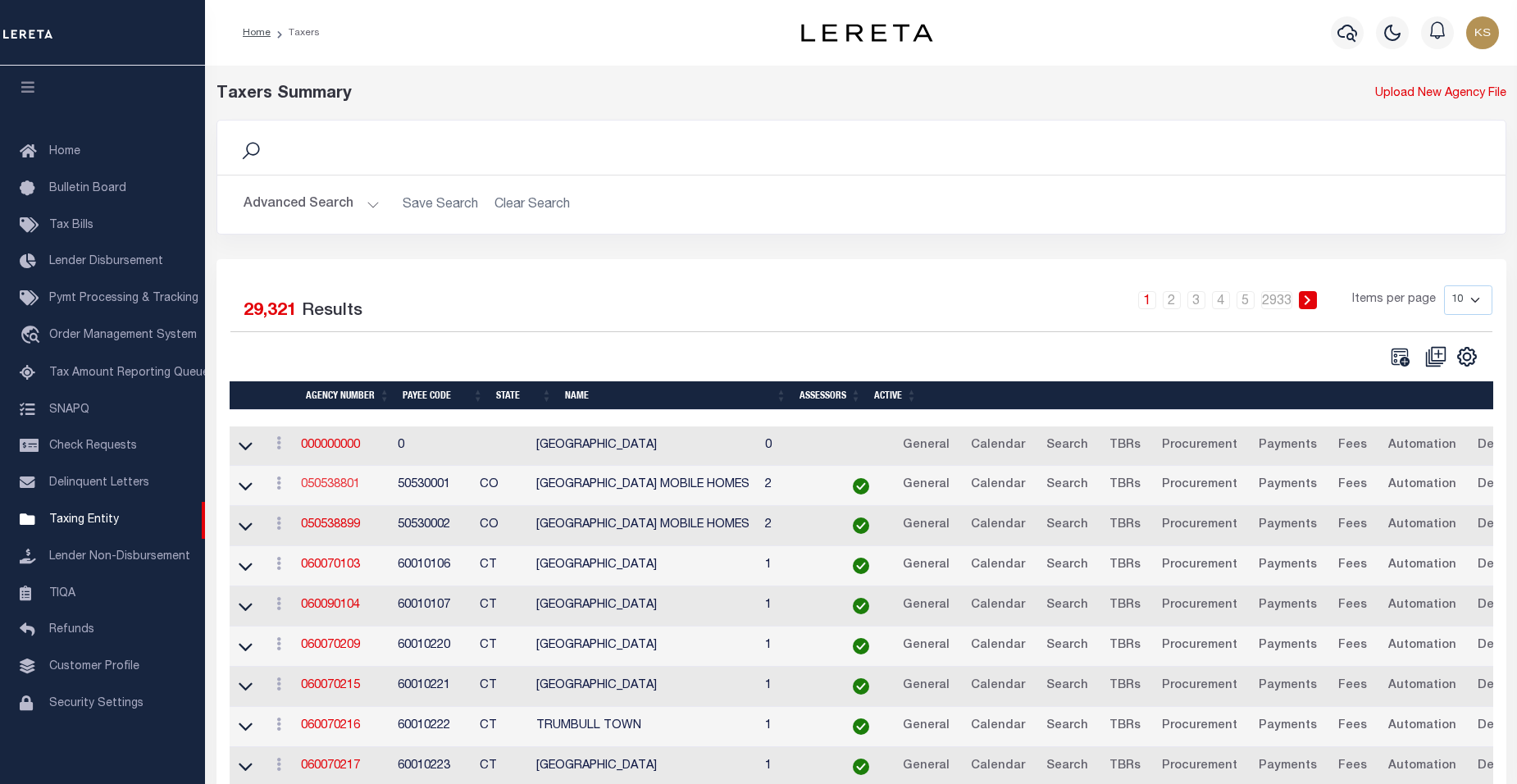
click at [343, 488] on link "050538801" at bounding box center [330, 485] width 59 height 12
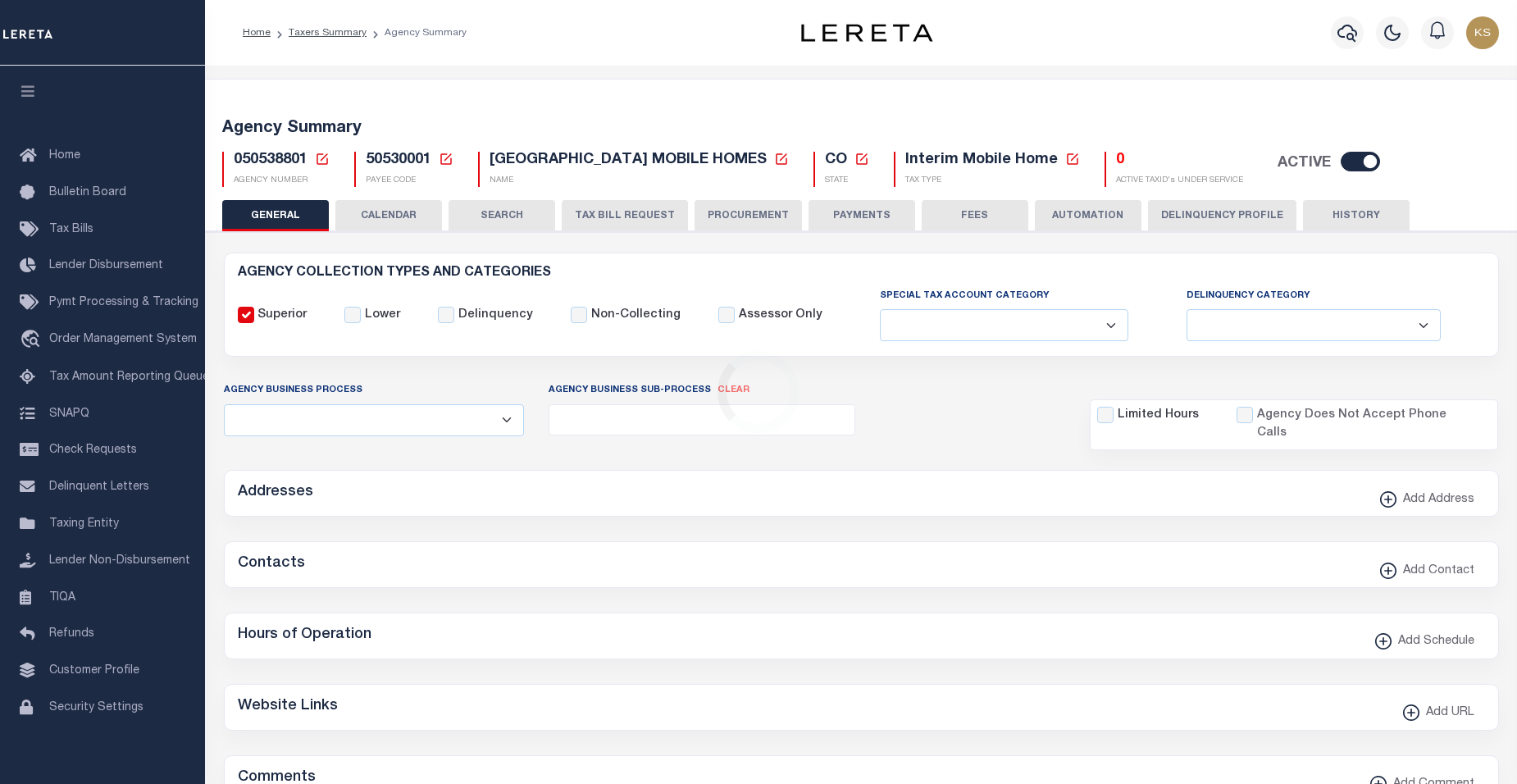
select select
click at [951, 323] on select "Fully Supported Supported If Provided Supported If Provided, Delinquent Only Su…" at bounding box center [1004, 325] width 248 height 32
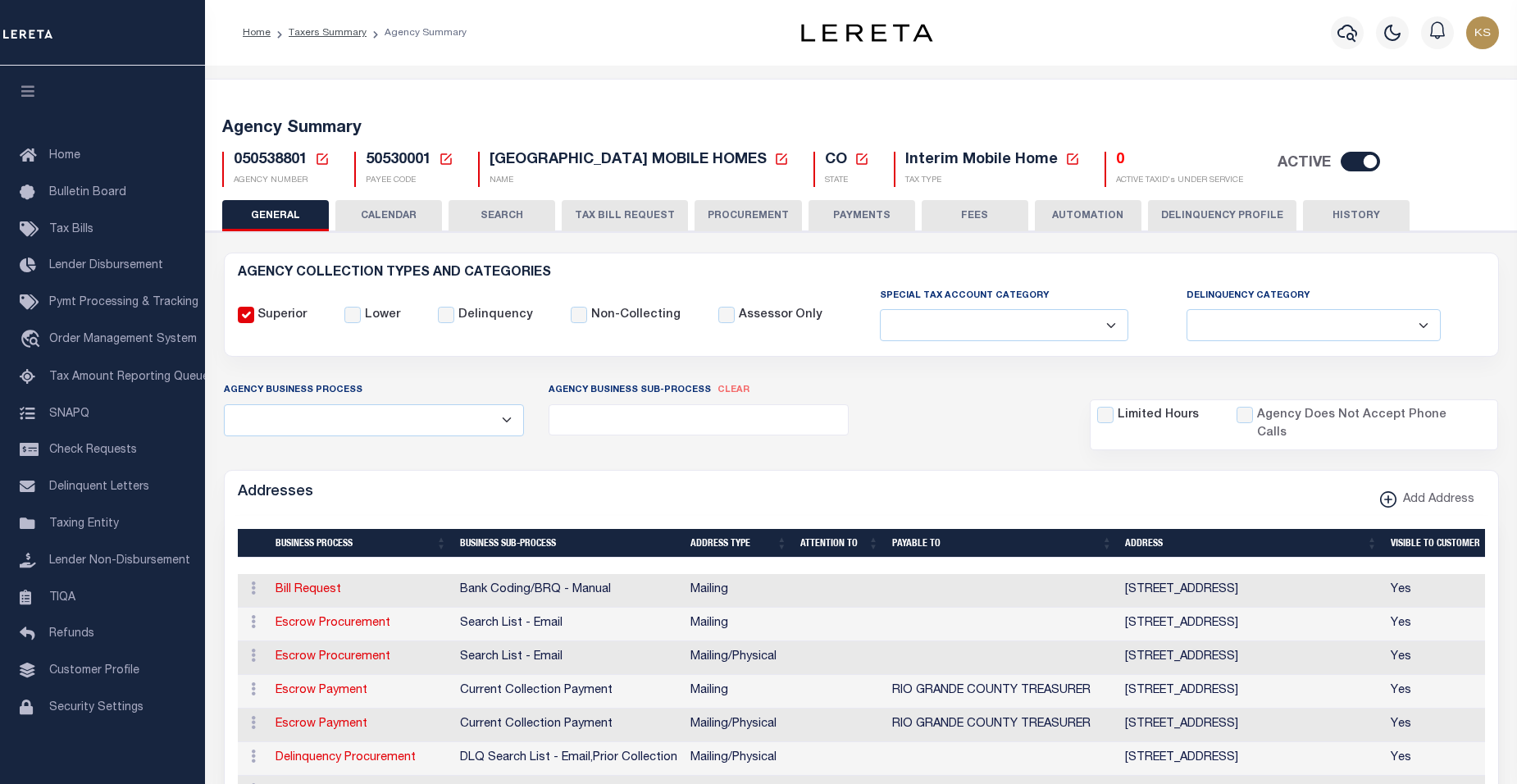
click at [920, 322] on select "Fully Supported Supported If Provided Supported If Provided, Delinquent Only Su…" at bounding box center [1004, 325] width 248 height 32
click at [892, 318] on select "Fully Supported Supported If Provided Supported If Provided, Delinquent Only Su…" at bounding box center [1004, 325] width 248 height 32
click at [319, 159] on icon at bounding box center [323, 159] width 15 height 15
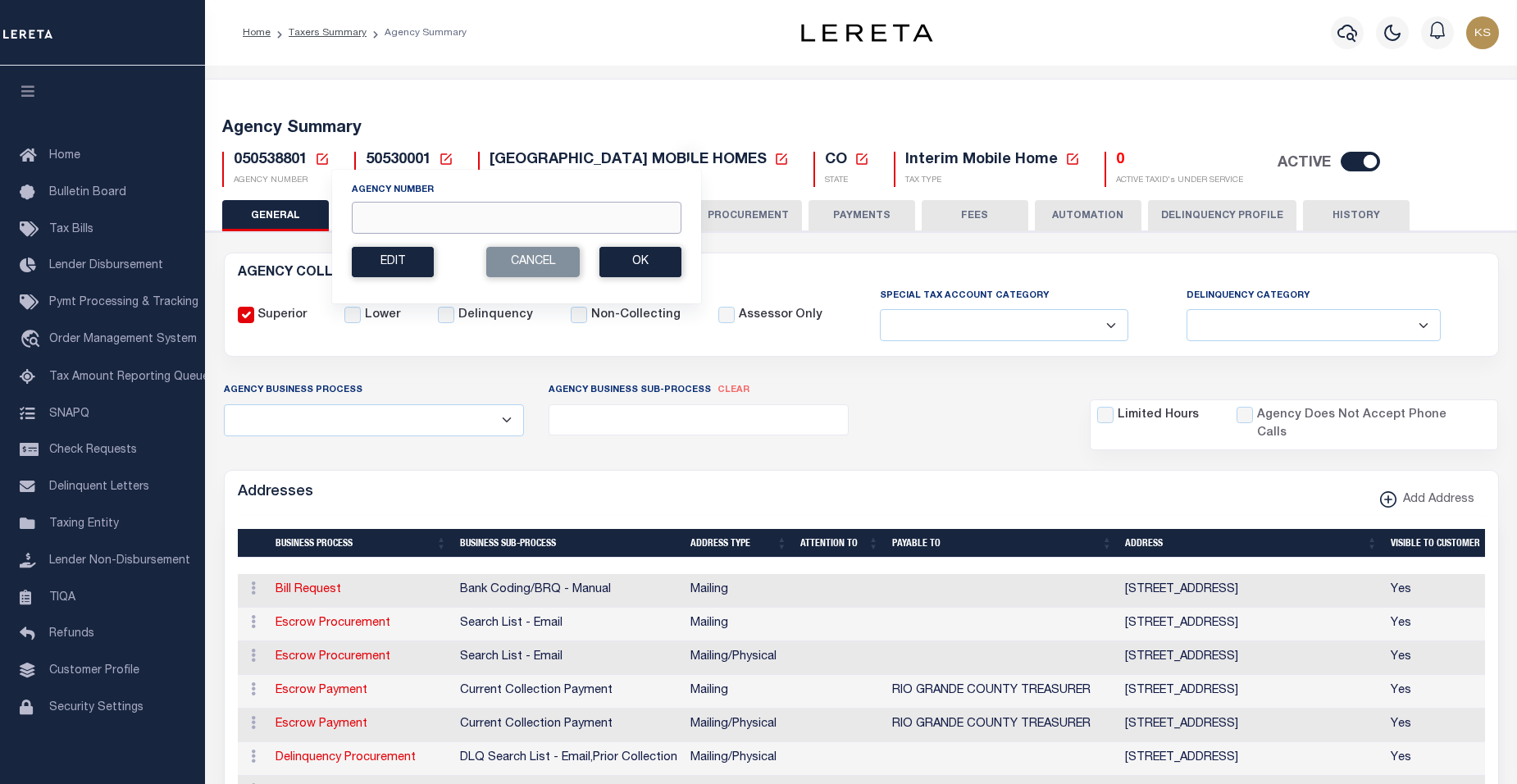
click at [391, 220] on input "Agency Number" at bounding box center [517, 217] width 330 height 32
type input "310440204"
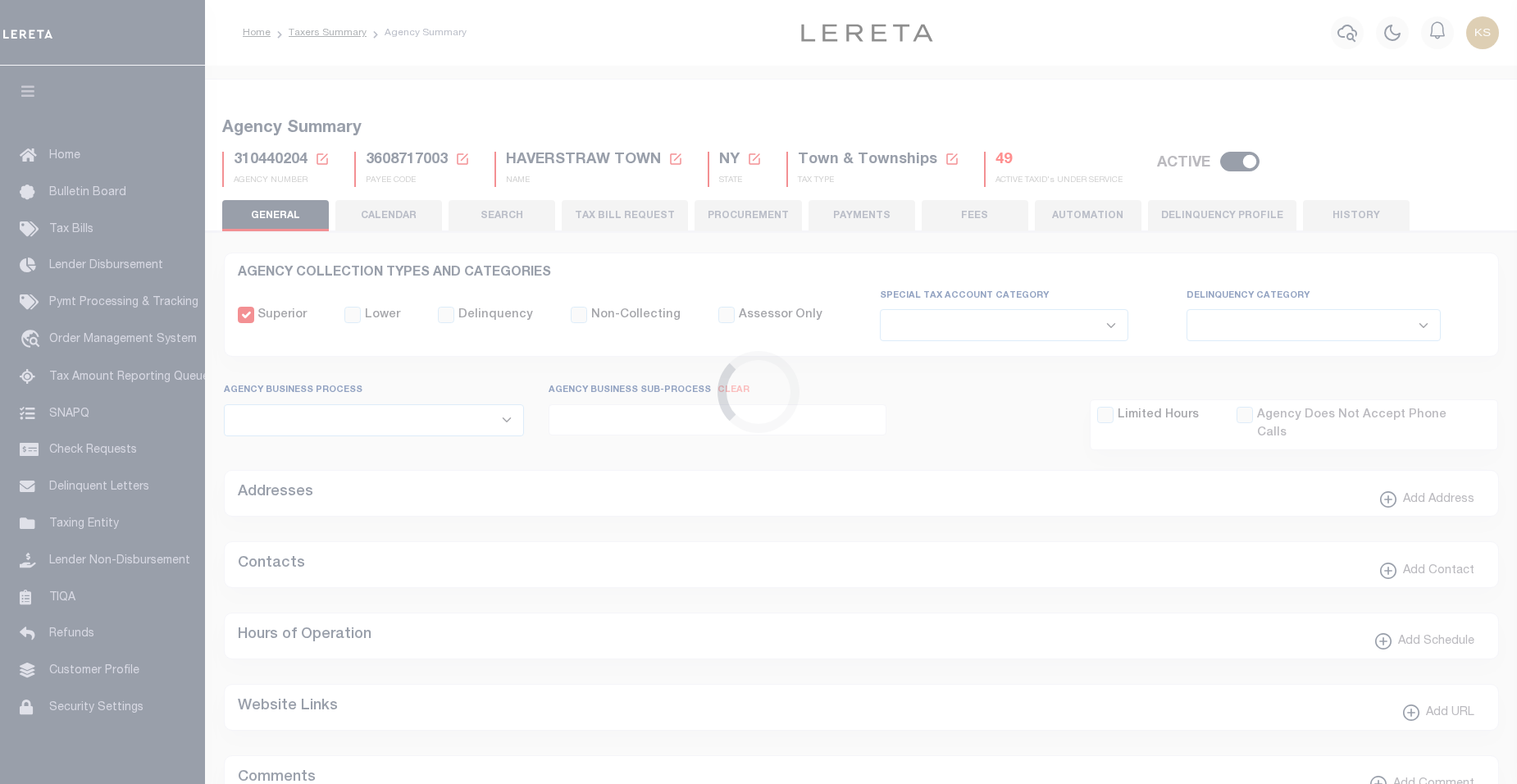
select select
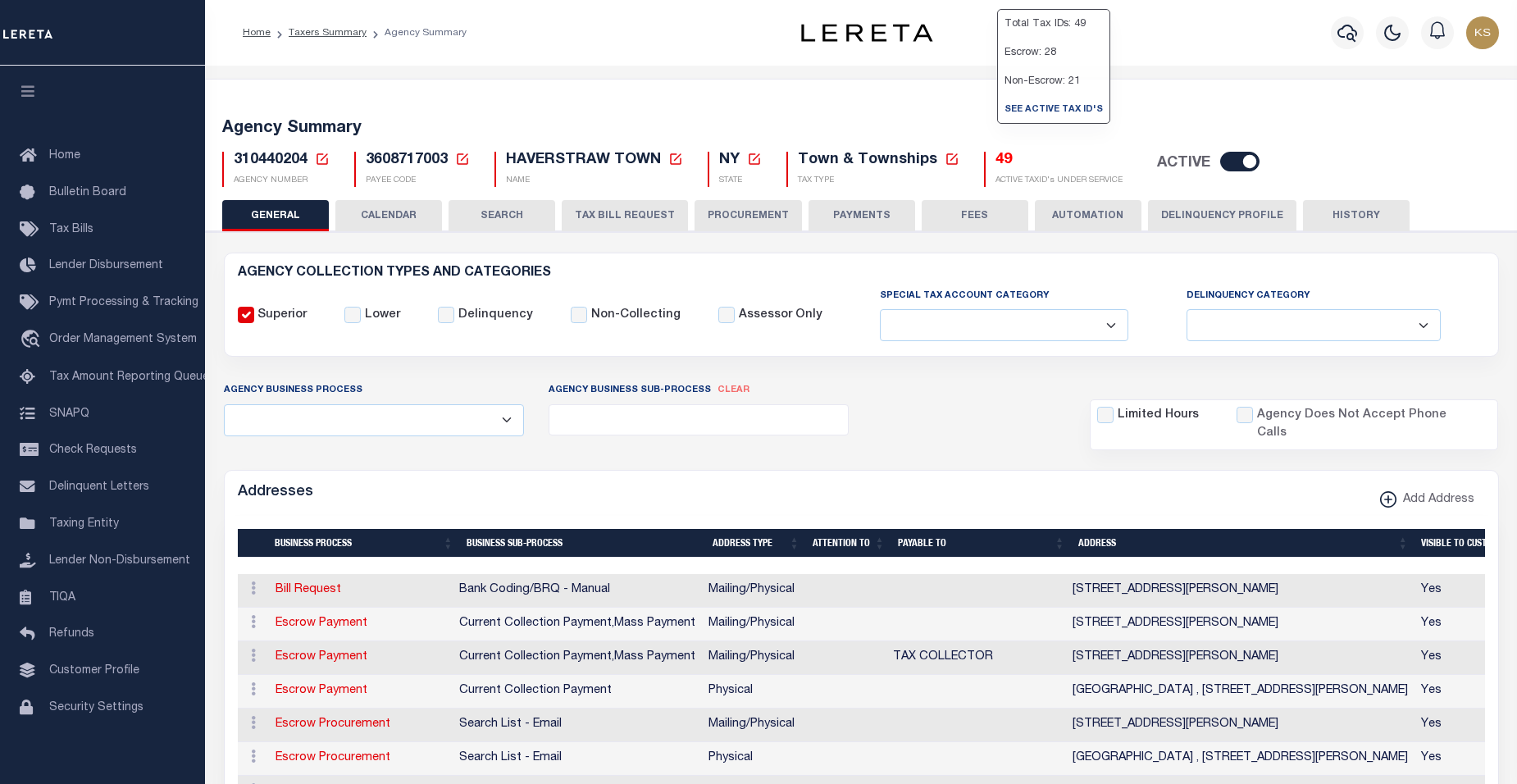
click at [1000, 162] on h5 "49" at bounding box center [1059, 161] width 128 height 18
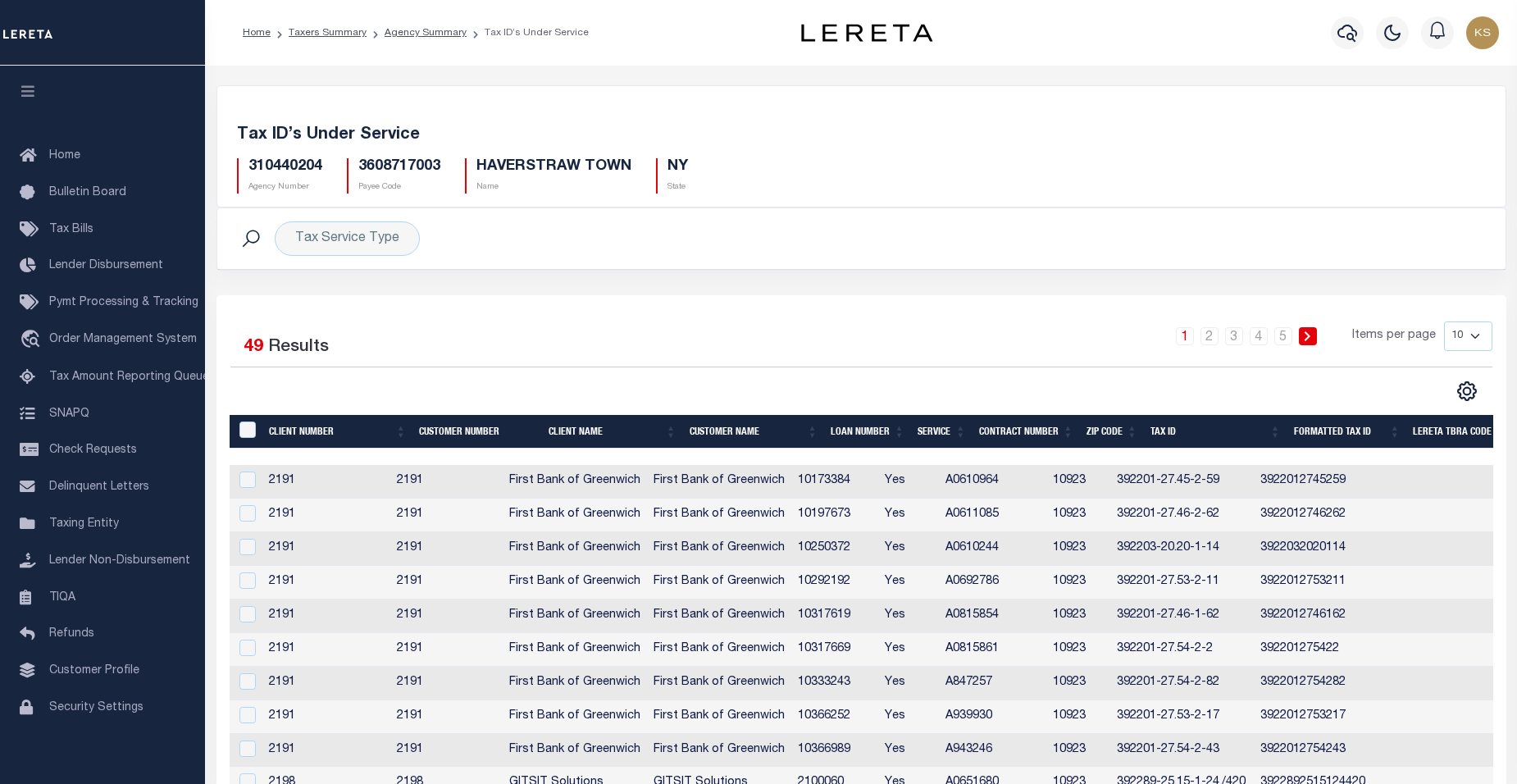
click at [281, 167] on h5 "310440204" at bounding box center [285, 167] width 74 height 18
click at [72, 232] on span "Tax Bills" at bounding box center [71, 230] width 44 height 12
